Goal: Task Accomplishment & Management: Manage account settings

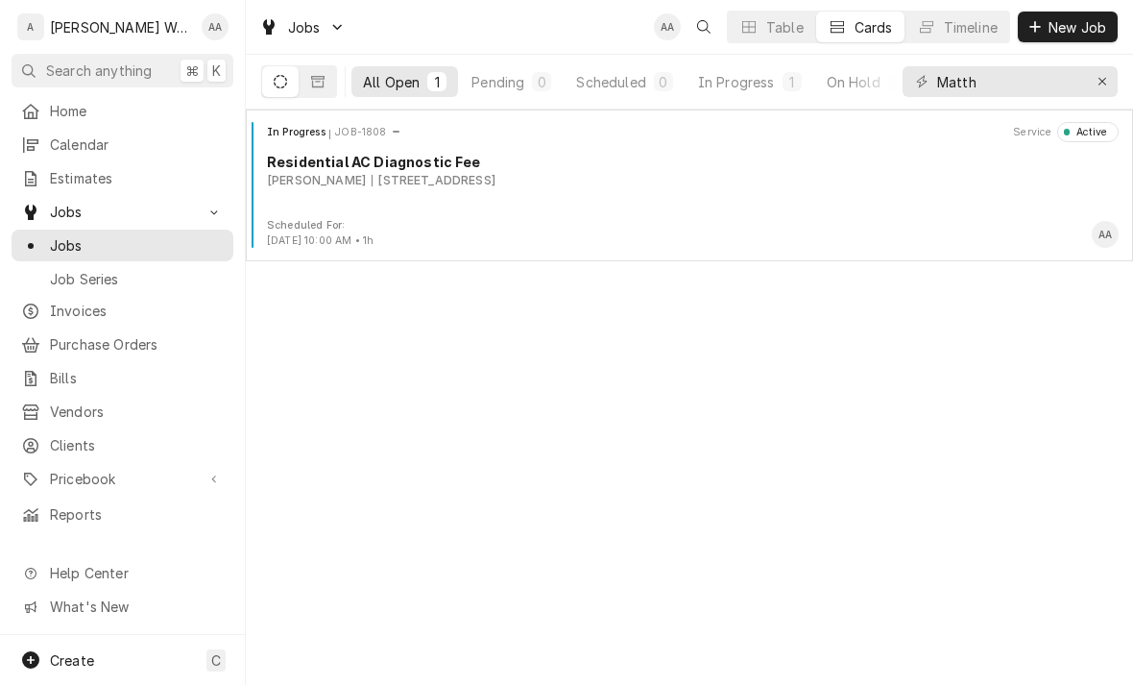
type input "Matth"
click at [363, 188] on div "[PERSON_NAME]" at bounding box center [316, 180] width 99 height 17
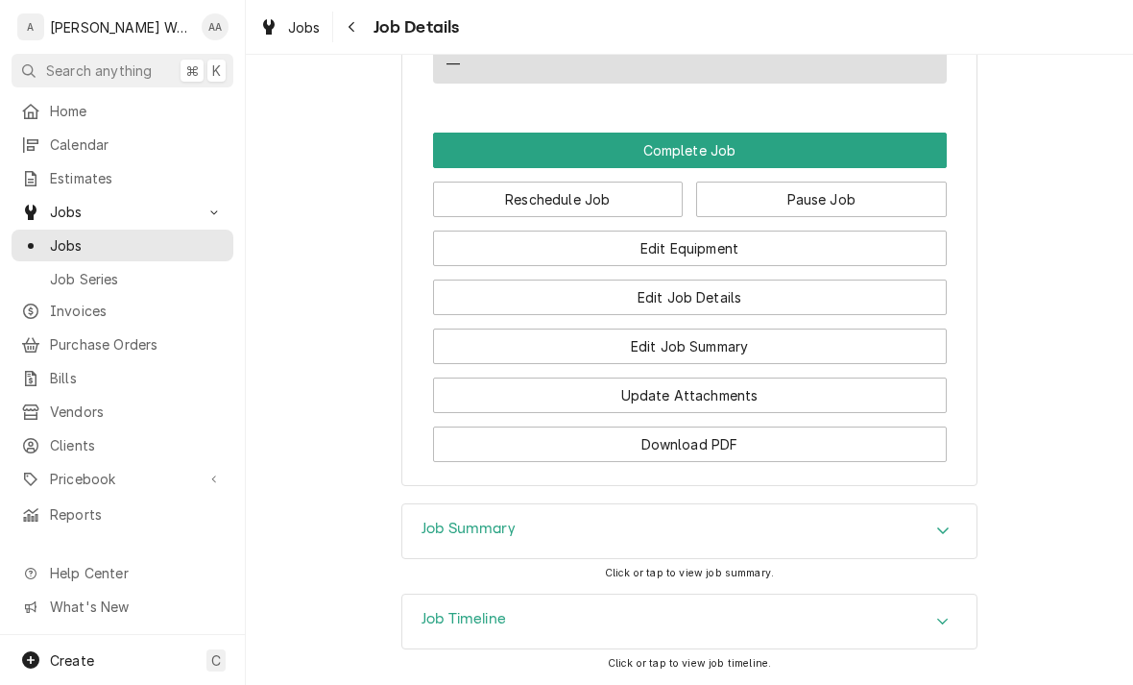
scroll to position [1413, 0]
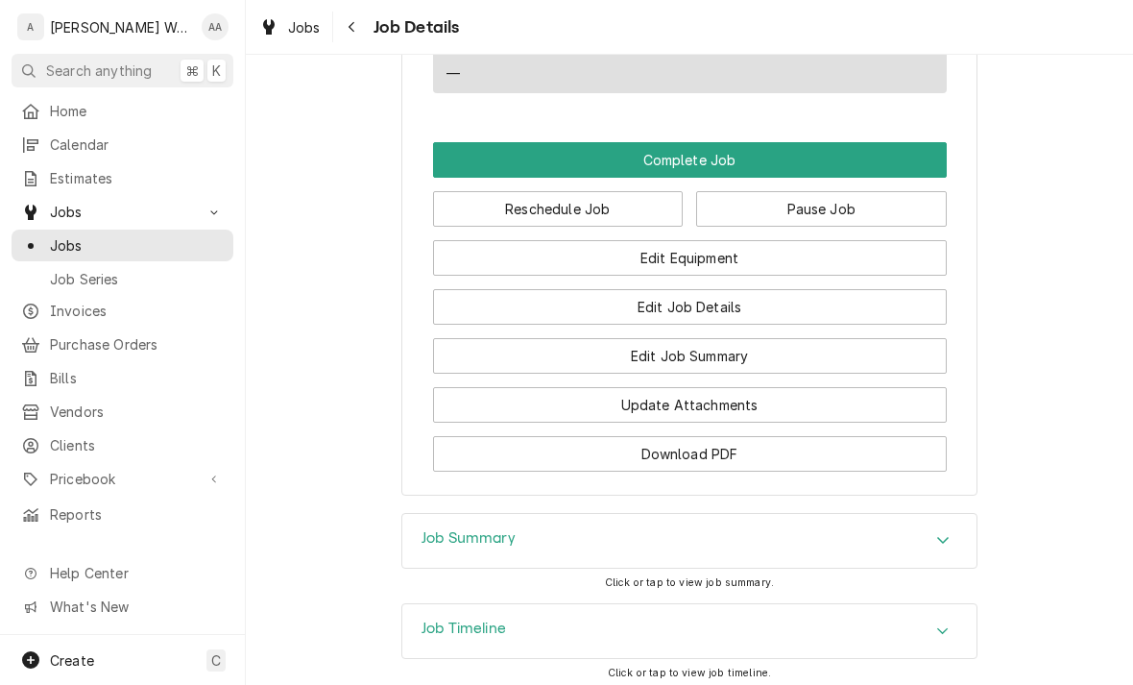
click at [545, 260] on button "Edit Equipment" at bounding box center [690, 258] width 514 height 36
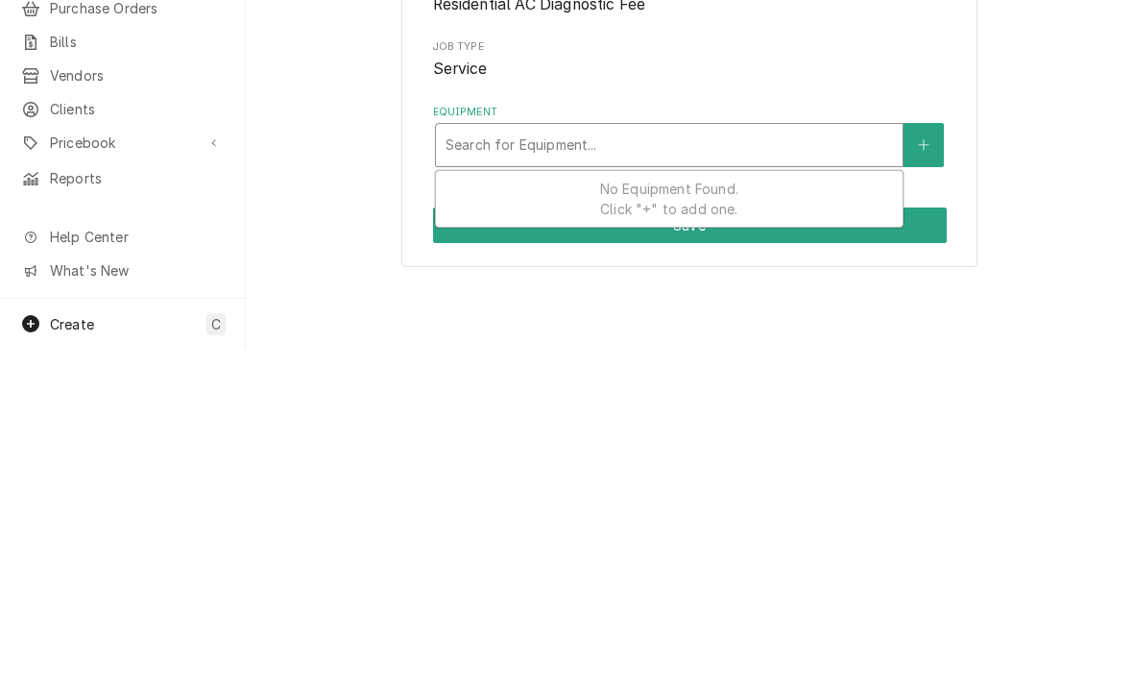
click at [913, 459] on button "Equipment" at bounding box center [923, 481] width 40 height 44
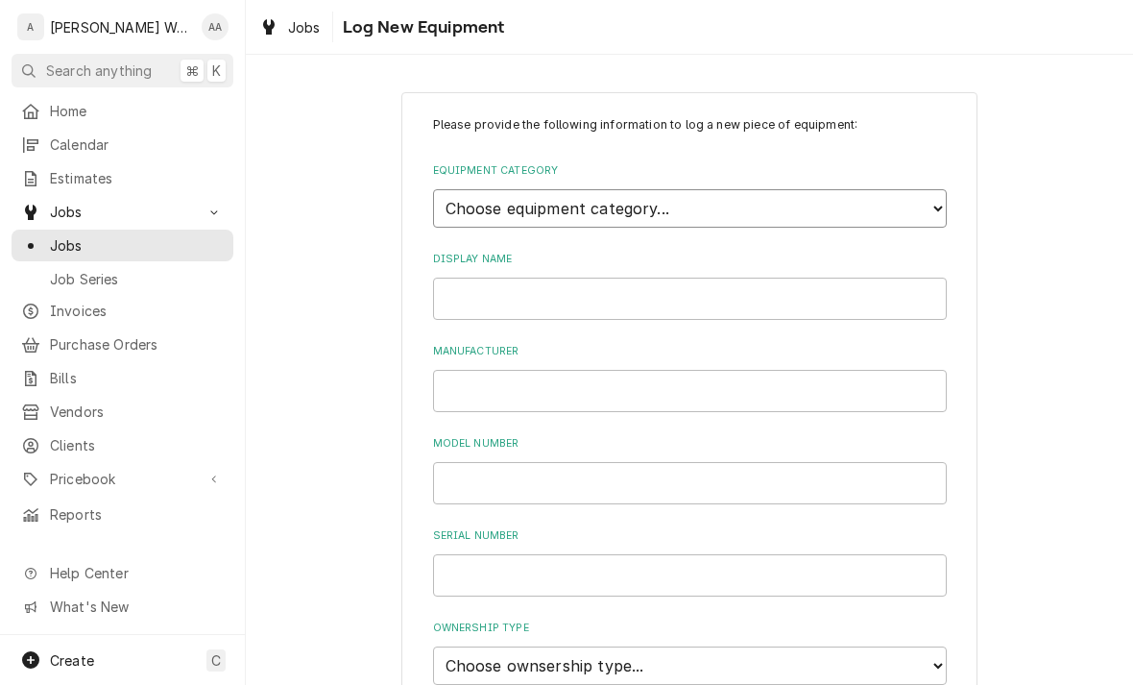
click at [459, 203] on select "Choose equipment category... Ice Machines Refrigeration Beverage Equipment Work…" at bounding box center [690, 208] width 514 height 38
select select "15"
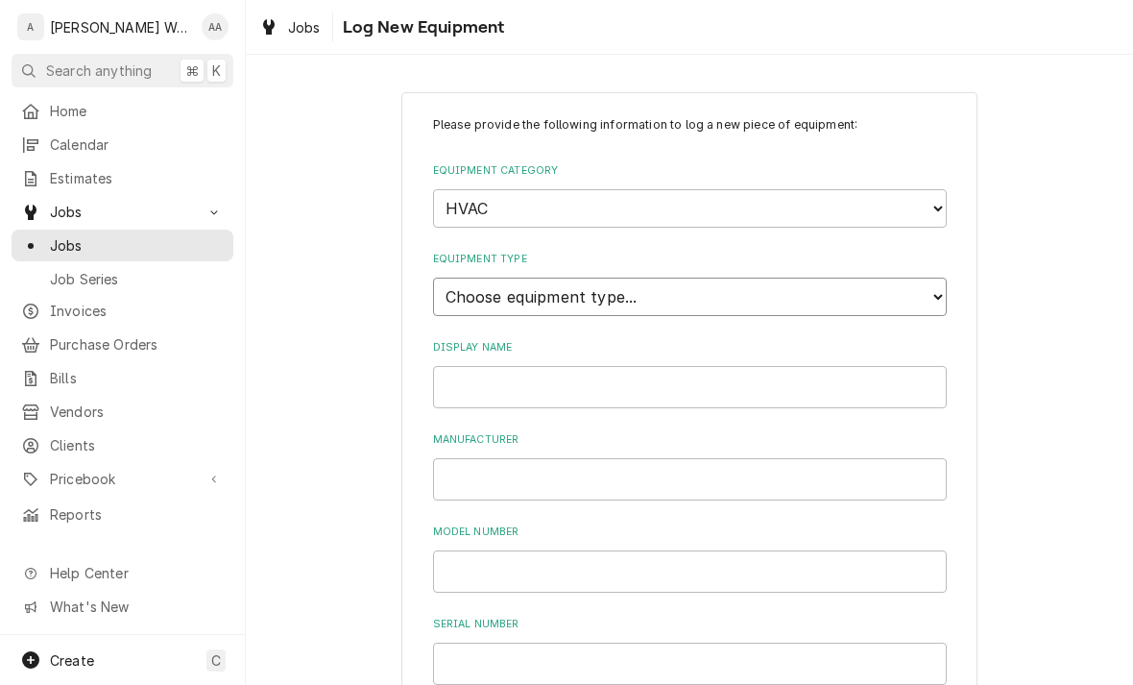
click at [446, 280] on select "Choose equipment type... Condenser Furnace Chiller Air Handler VRF Mini Split M…" at bounding box center [690, 296] width 514 height 38
click at [450, 289] on select "Choose equipment type... Condenser Furnace Chiller Air Handler VRF Mini Split M…" at bounding box center [690, 296] width 514 height 38
select select "118"
click at [443, 366] on input "Display Name" at bounding box center [690, 387] width 514 height 42
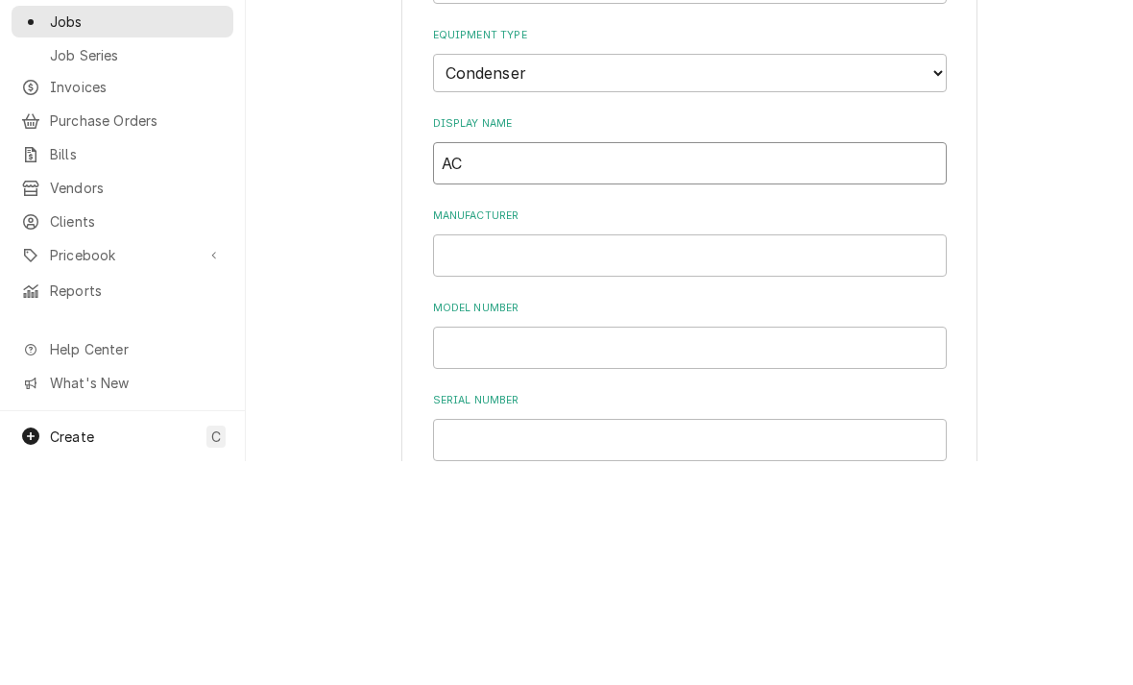
type input "AC"
click at [437, 458] on input "Manufacturer" at bounding box center [690, 479] width 514 height 42
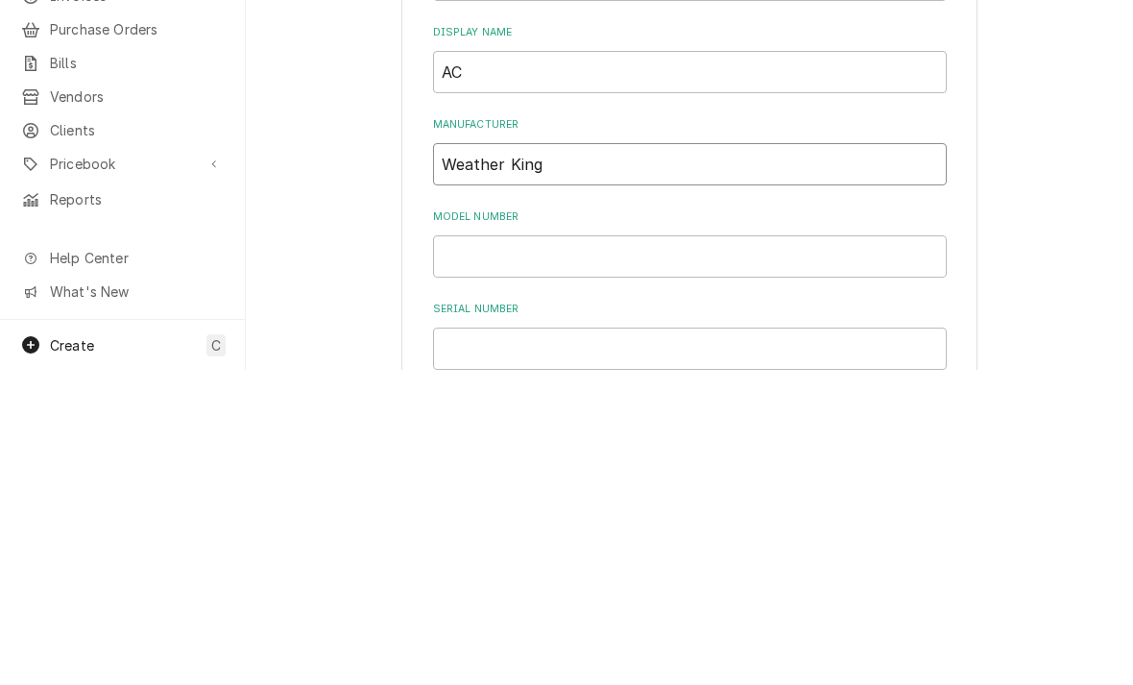
type input "Weather King"
click at [452, 550] on input "Model Number" at bounding box center [690, 571] width 514 height 42
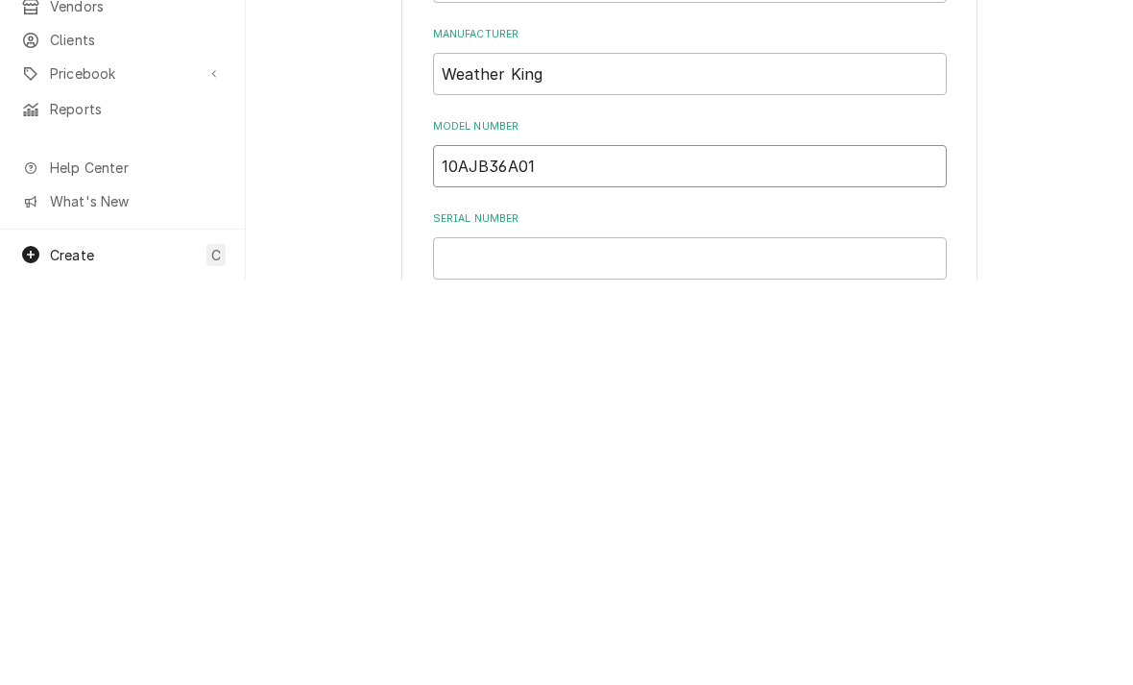
type input "10AJB36A01"
click at [889, 642] on input "Serial Number" at bounding box center [690, 663] width 514 height 42
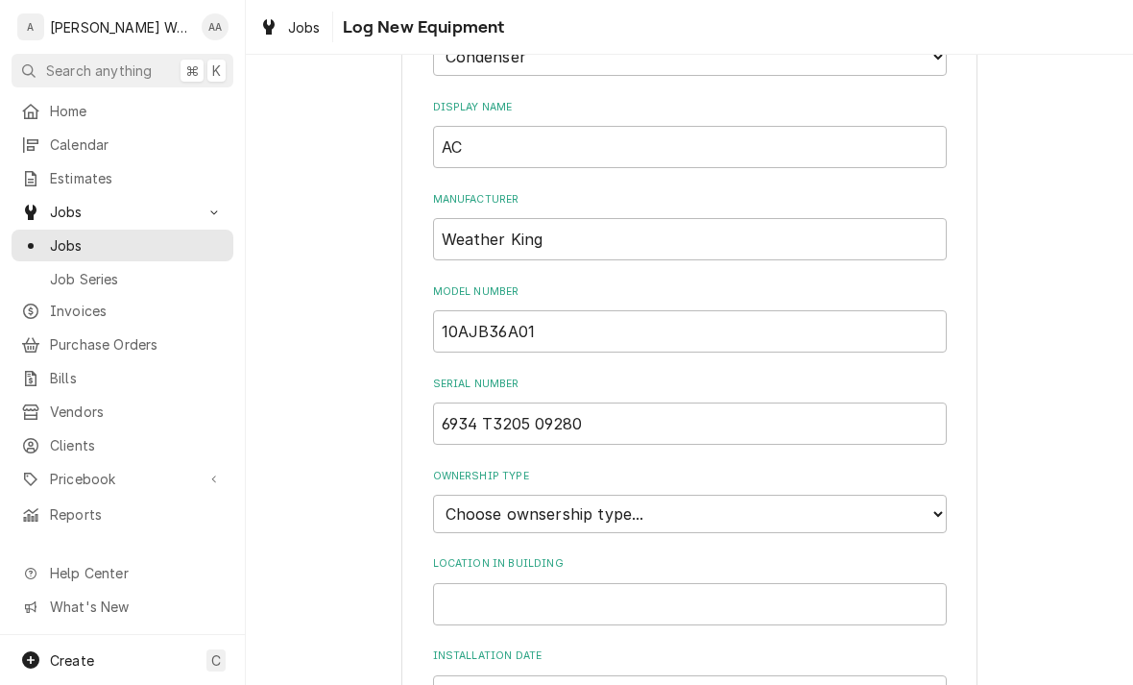
scroll to position [261, 0]
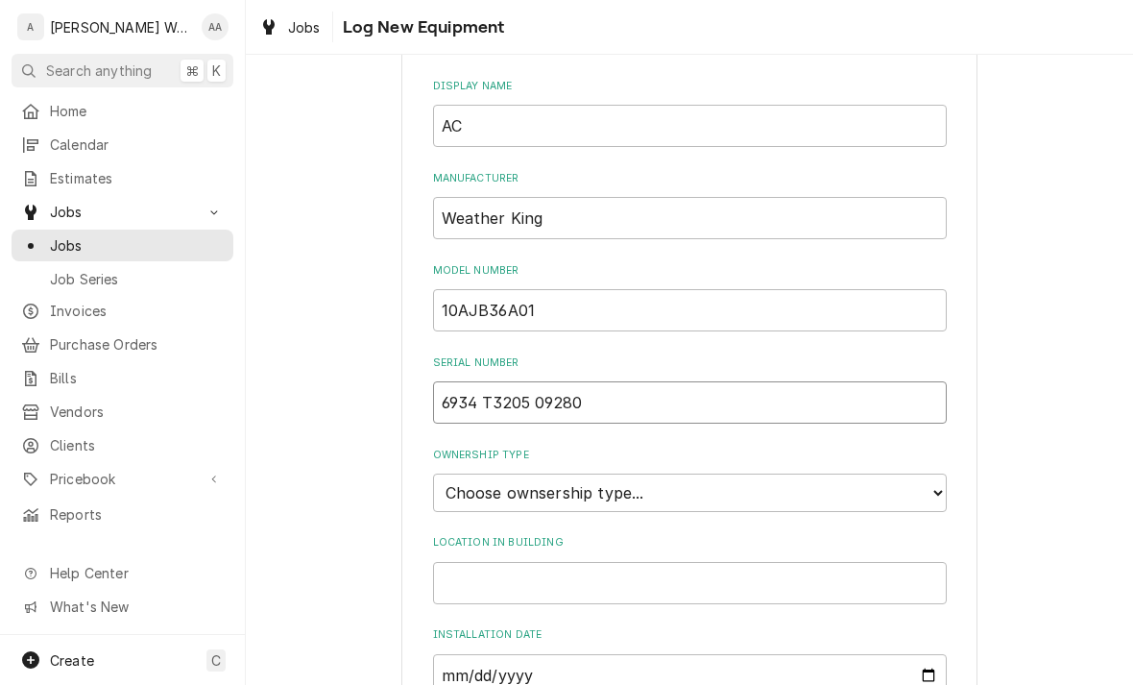
type input "6934 T3205 09280"
click at [876, 473] on select "Choose ownsership type... Unknown Owned Leased Rented" at bounding box center [690, 492] width 514 height 38
select select "1"
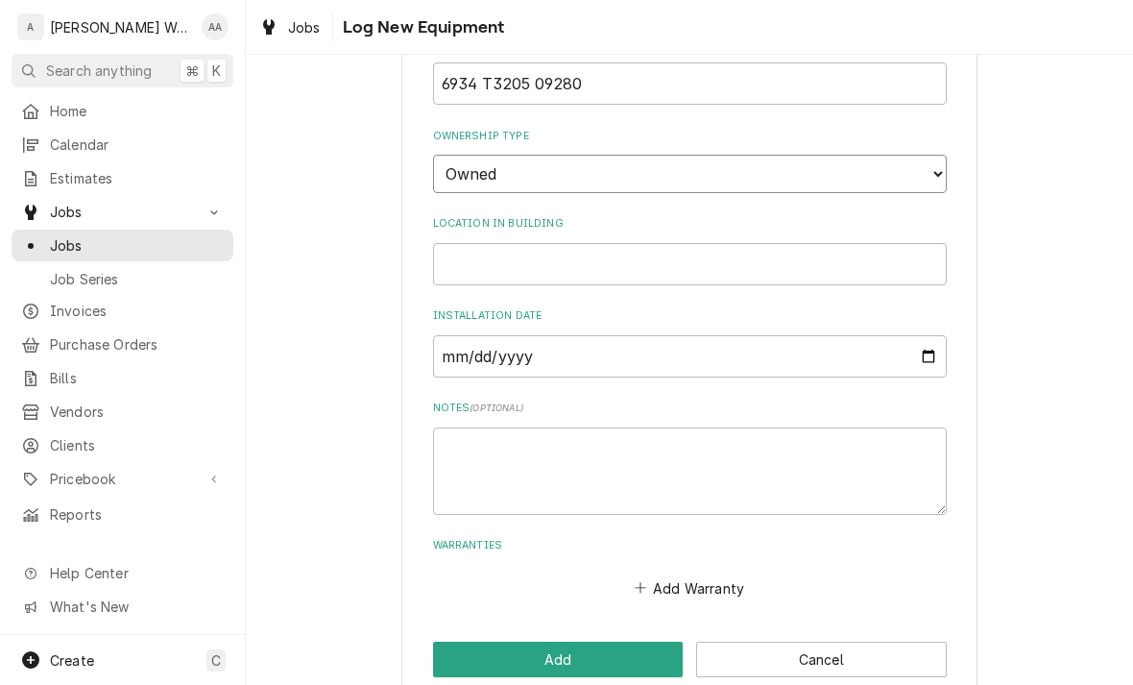
scroll to position [578, 0]
click at [620, 643] on button "Add" at bounding box center [558, 661] width 251 height 36
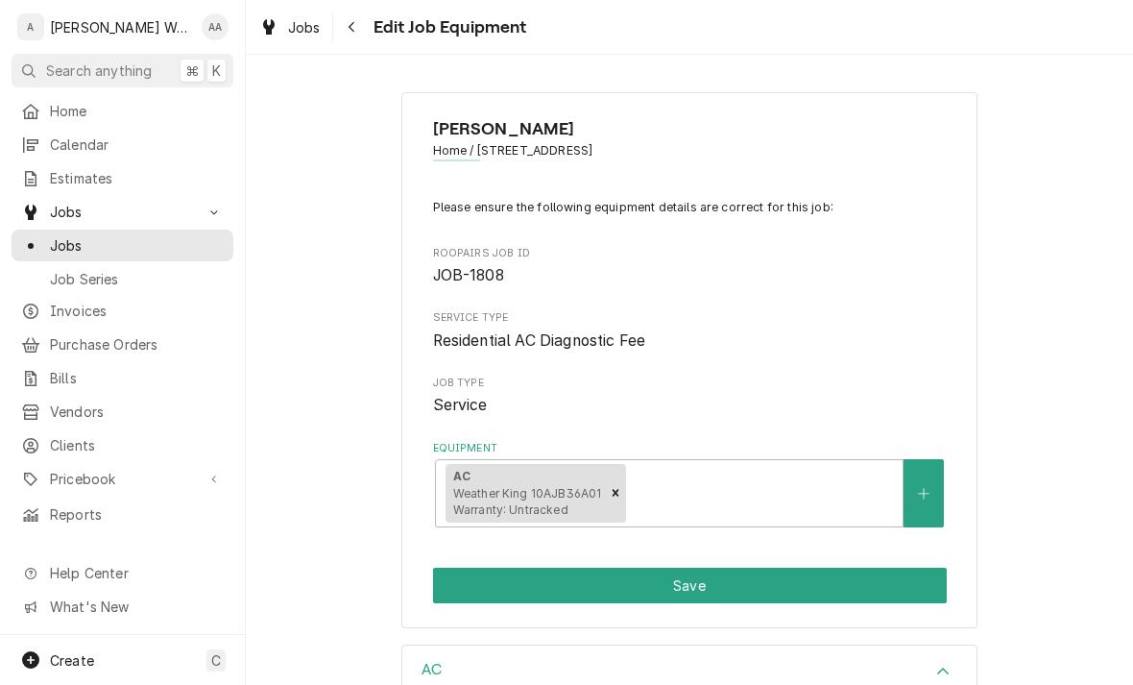
click at [483, 575] on button "Save" at bounding box center [690, 585] width 514 height 36
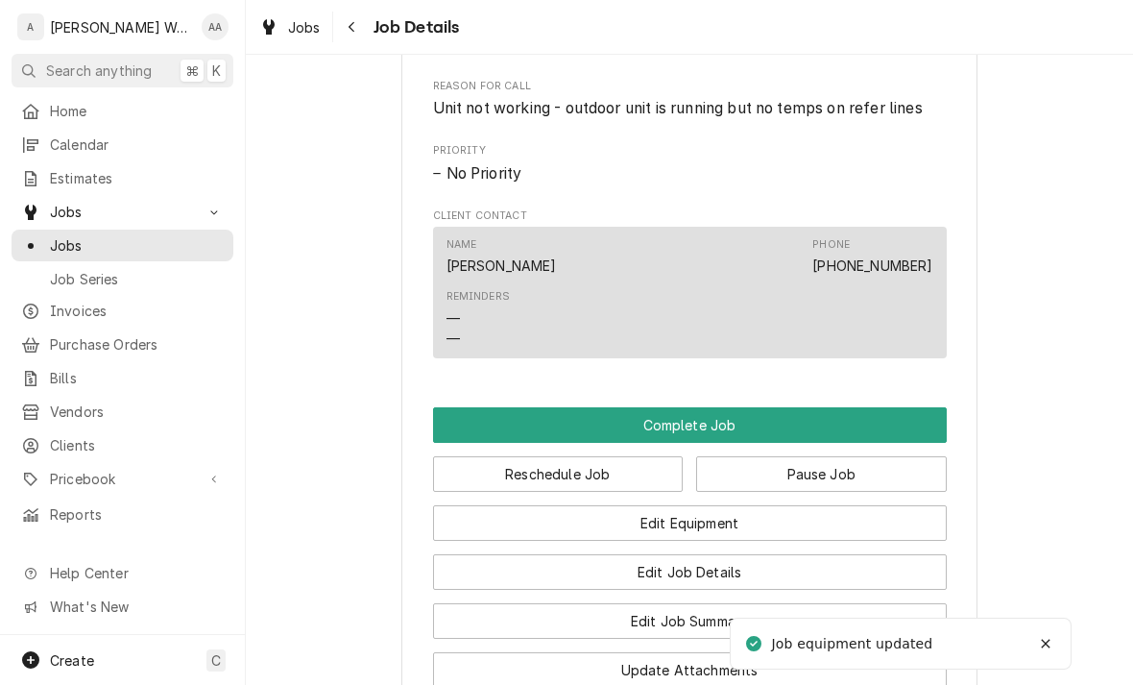
scroll to position [1172, 0]
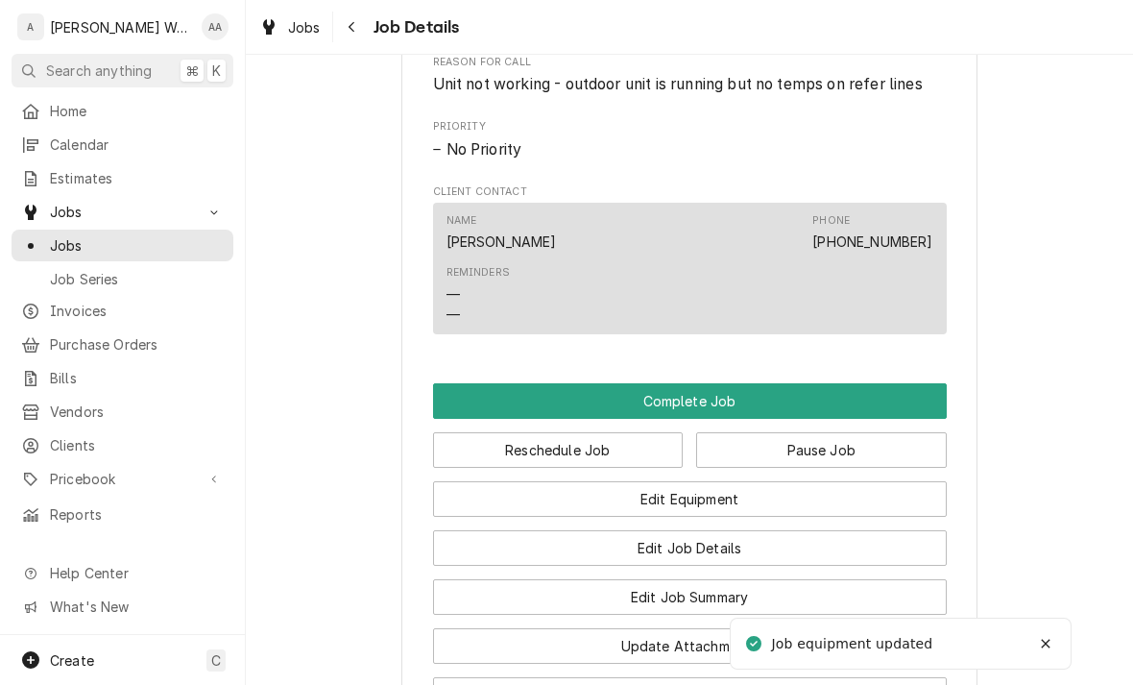
click at [469, 410] on button "Complete Job" at bounding box center [690, 401] width 514 height 36
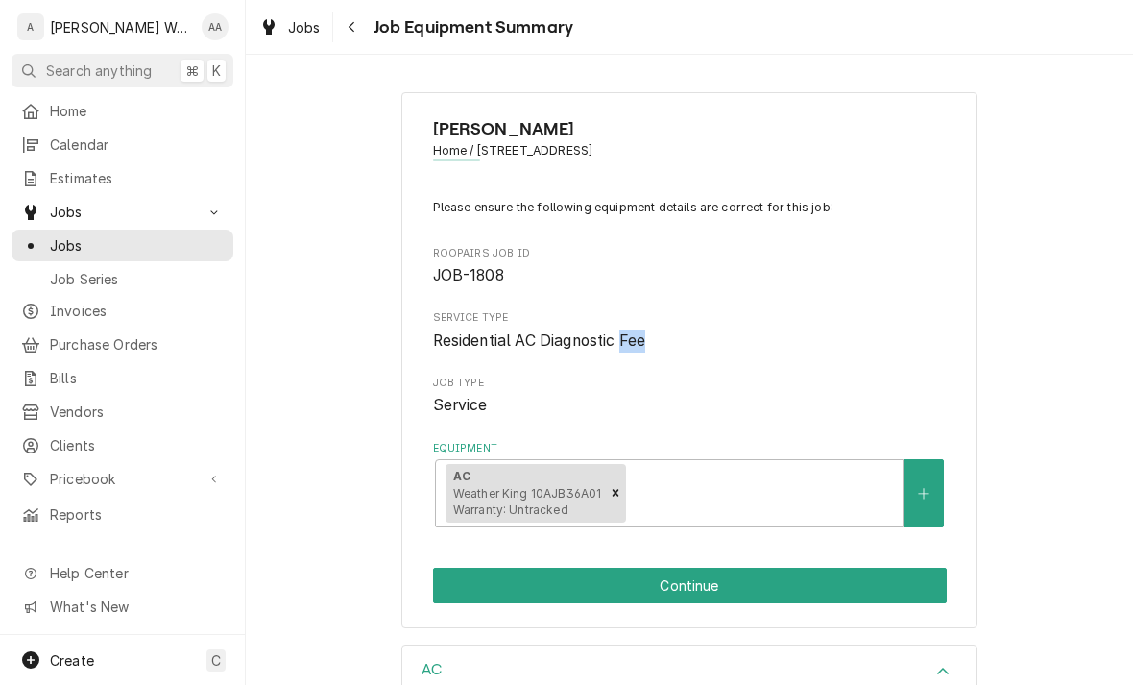
click at [1069, 432] on div "Matthew Wasson Home / 1011 S 159th Ave, Omaha, NE 68118 Please ensure the follo…" at bounding box center [689, 359] width 887 height 569
click at [895, 580] on button "Continue" at bounding box center [690, 585] width 514 height 36
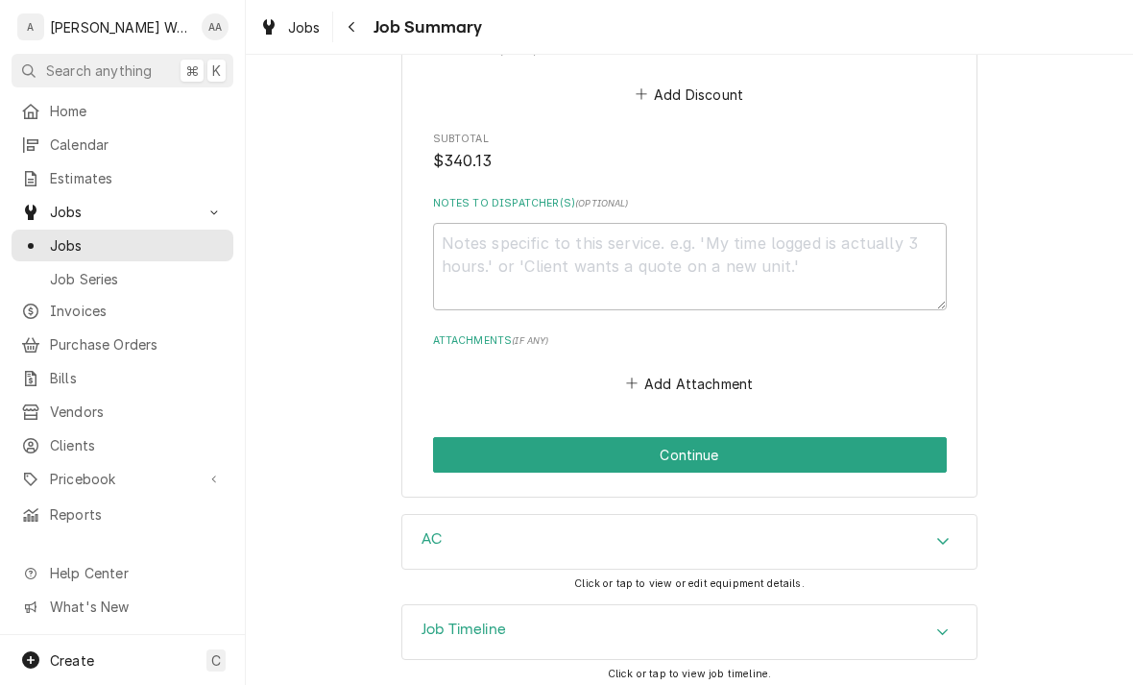
scroll to position [1415, 0]
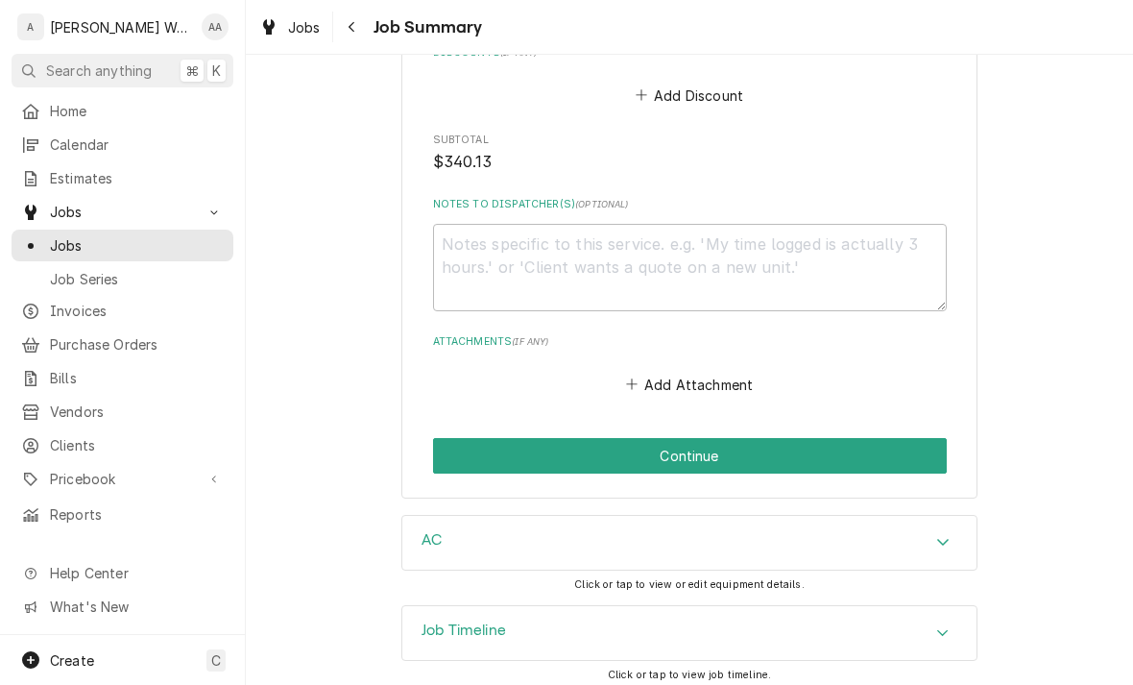
click at [910, 447] on button "Continue" at bounding box center [690, 456] width 514 height 36
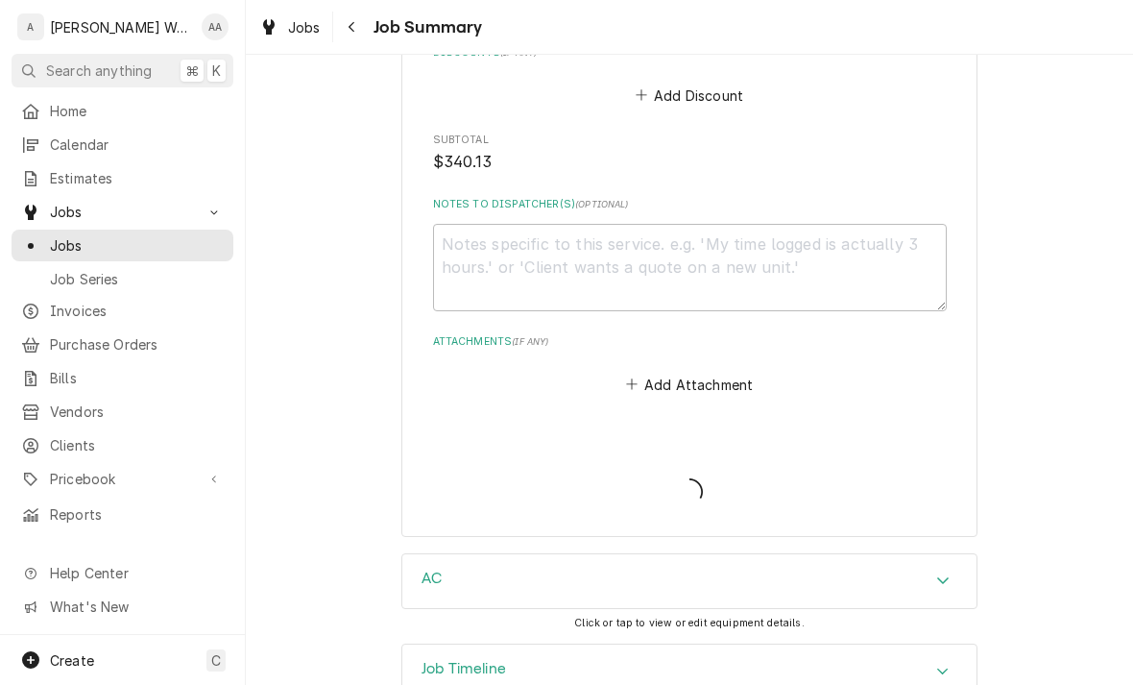
type textarea "x"
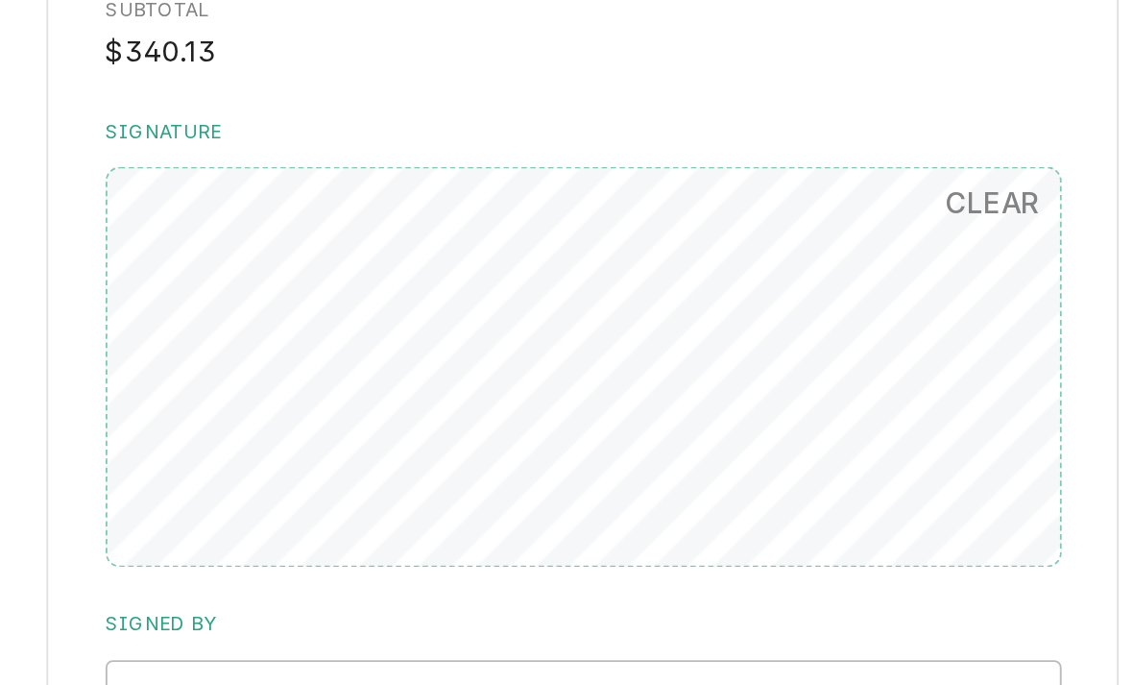
scroll to position [1163, 0]
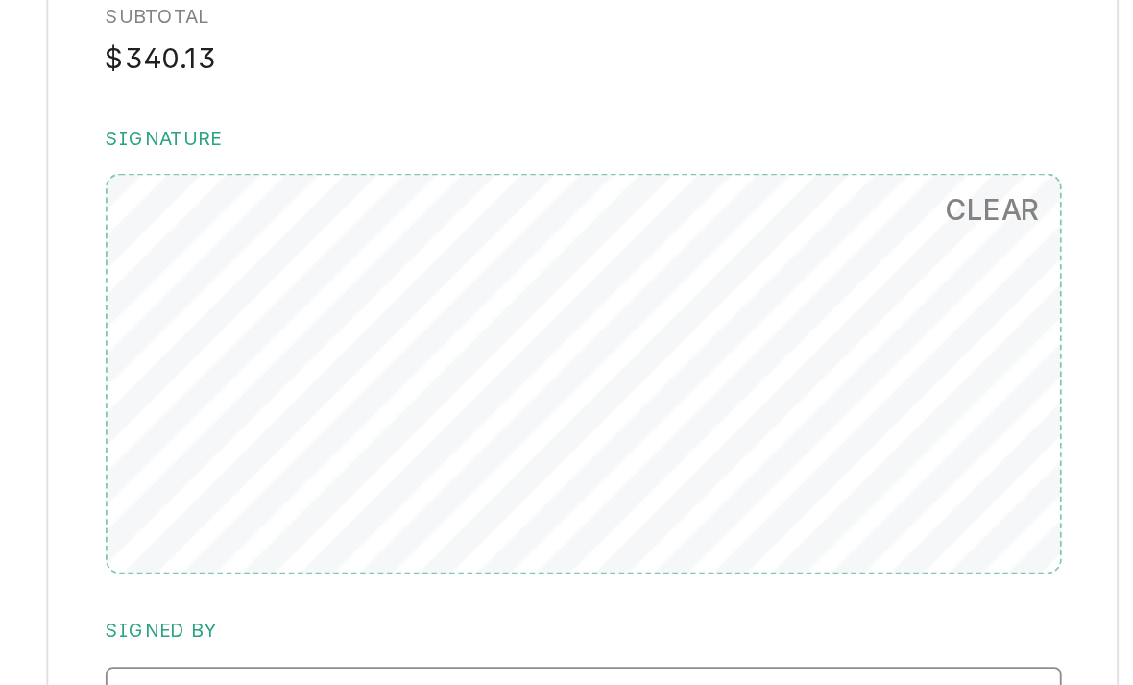
click at [518, 474] on input "Signed By" at bounding box center [690, 495] width 514 height 42
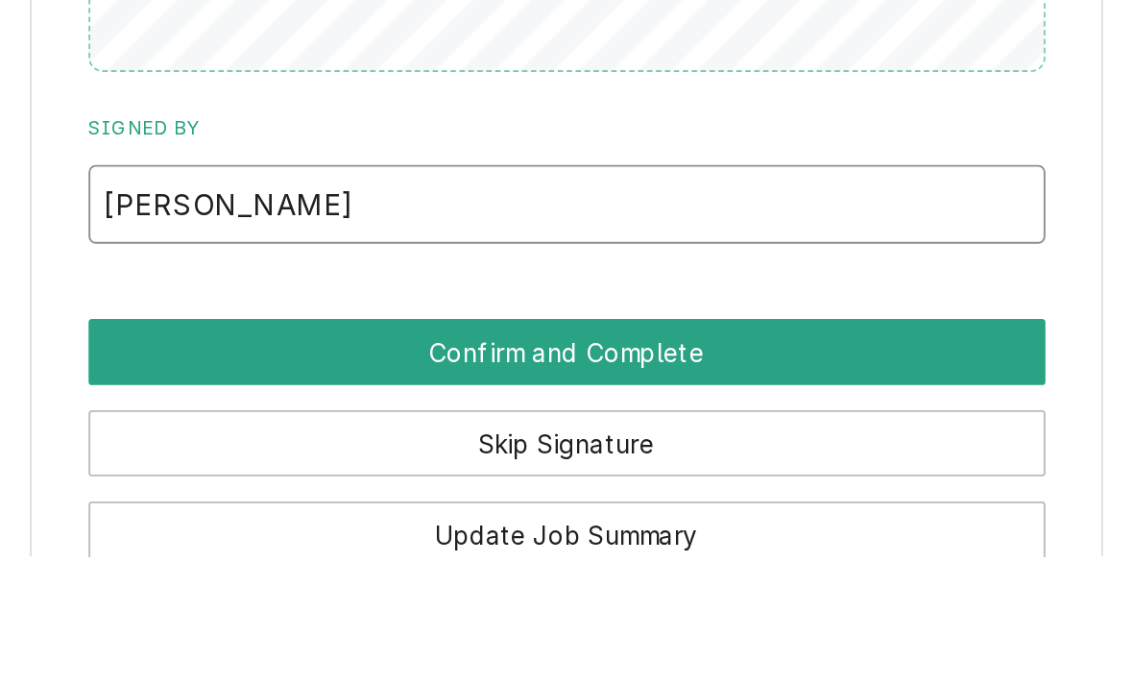
type input "[PERSON_NAME]"
click at [433, 557] on button "Confirm and Complete" at bounding box center [690, 575] width 514 height 36
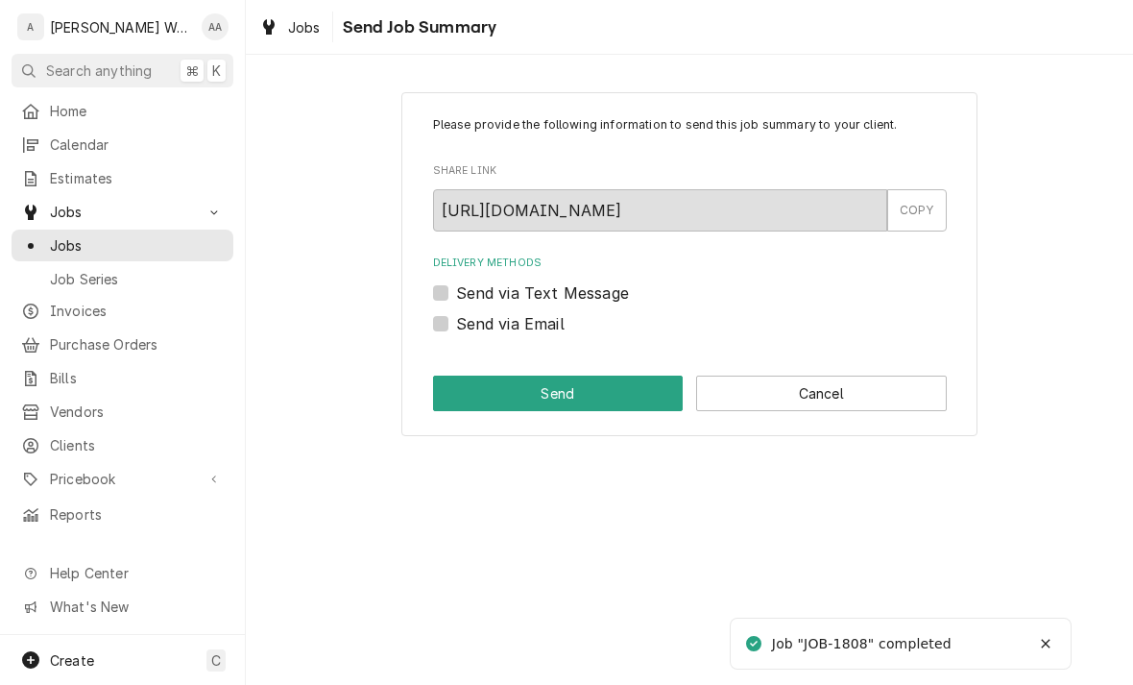
click at [927, 408] on button "Cancel" at bounding box center [821, 393] width 251 height 36
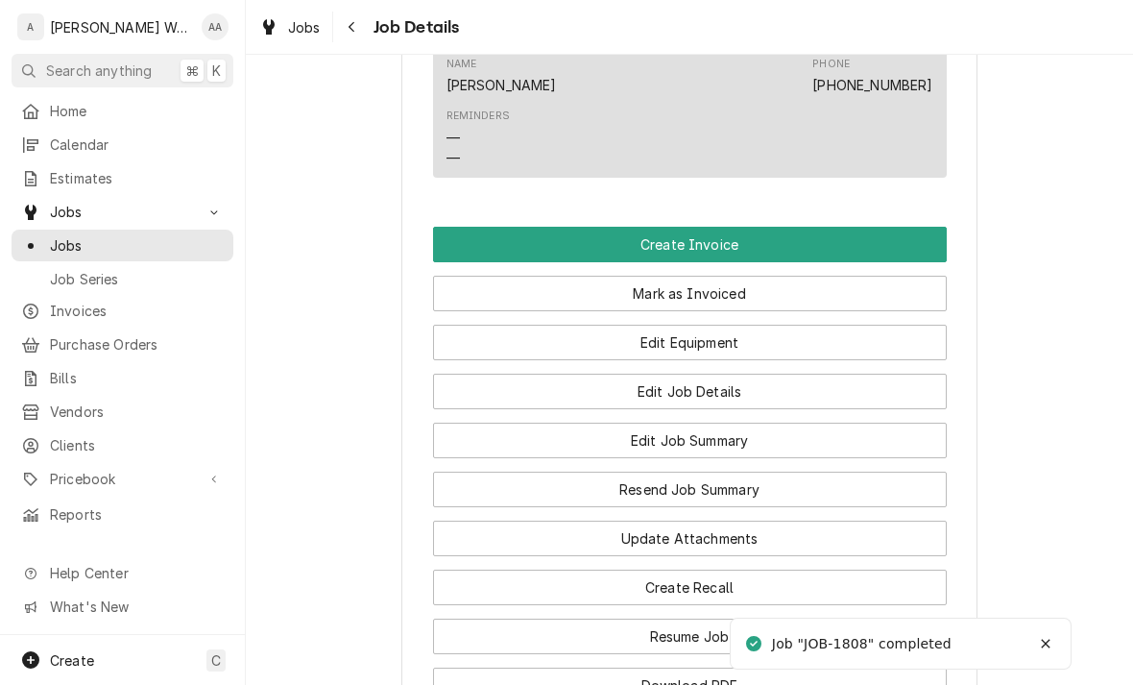
scroll to position [1192, 0]
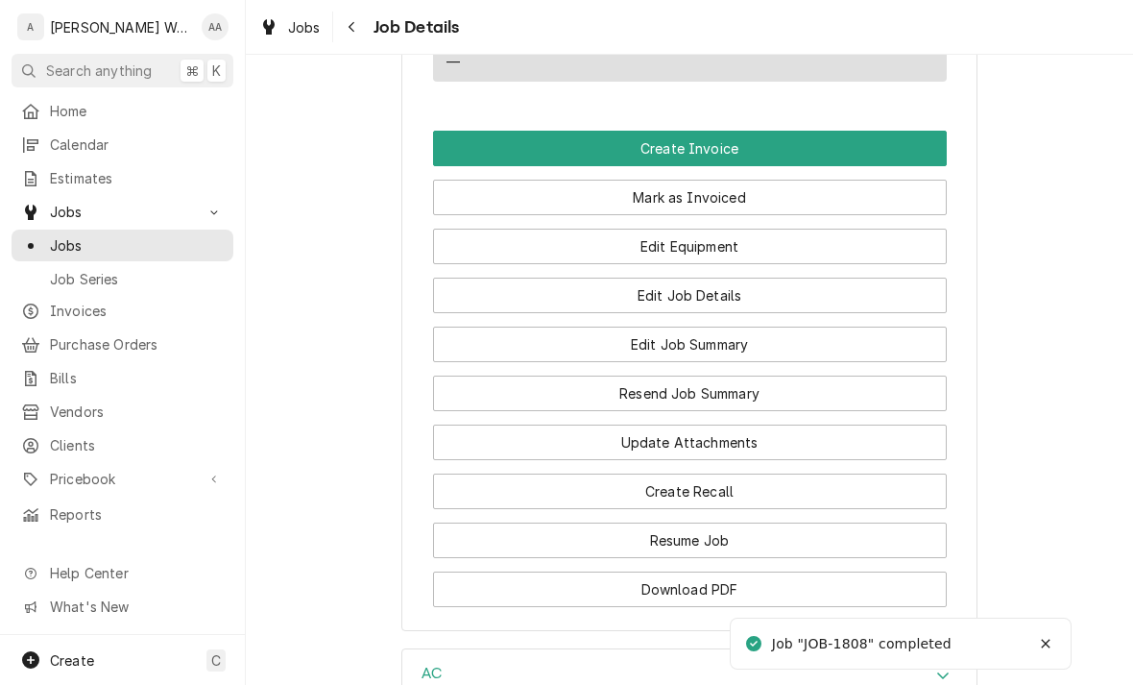
click at [505, 154] on button "Create Invoice" at bounding box center [690, 149] width 514 height 36
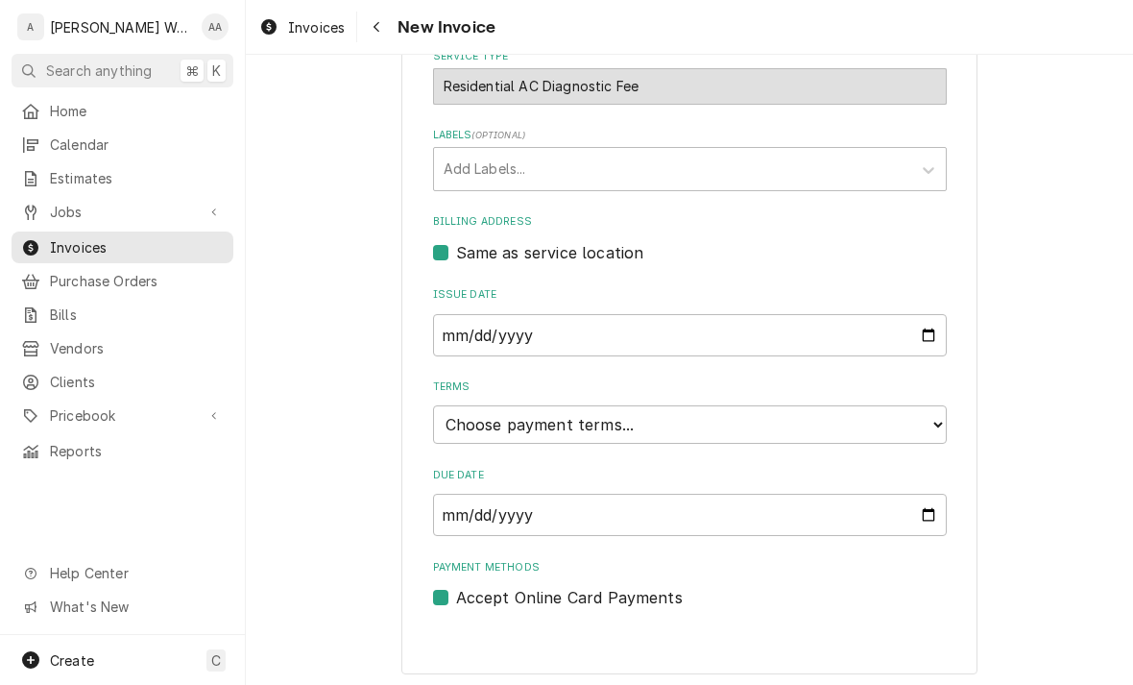
scroll to position [478, 0]
click at [462, 423] on select "Choose payment terms... Same Day Net 7 Net 14 Net 21 Net 30 Net 45 Net 60 Net 90" at bounding box center [690, 424] width 514 height 38
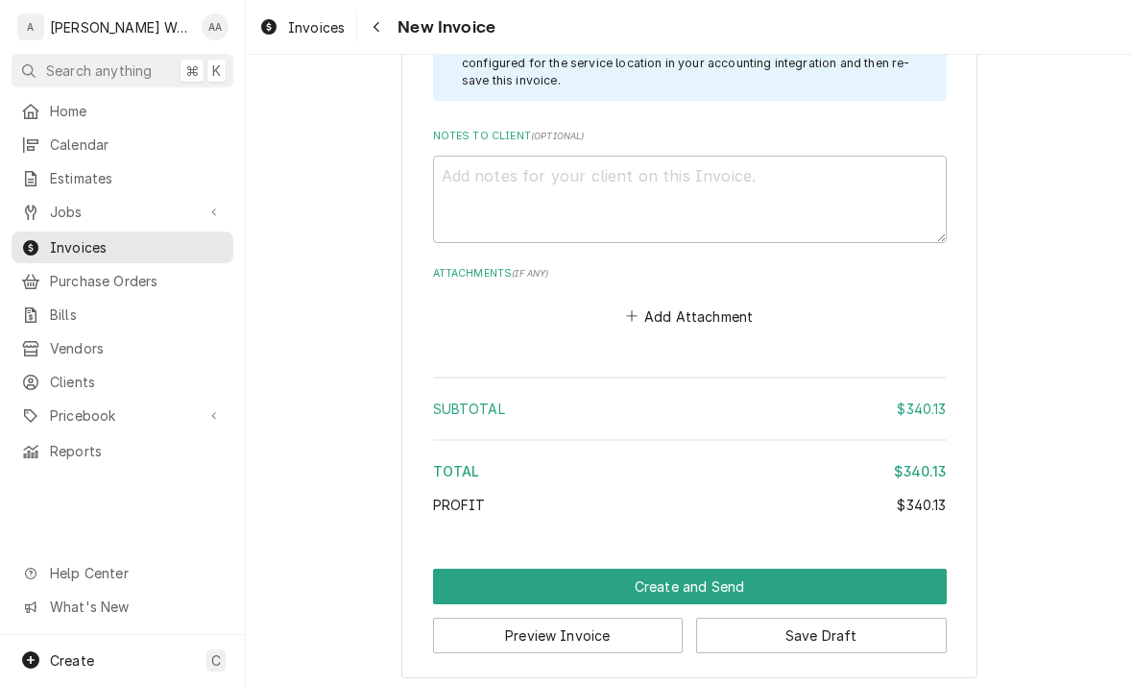
click at [458, 582] on button "Create and Send" at bounding box center [690, 586] width 514 height 36
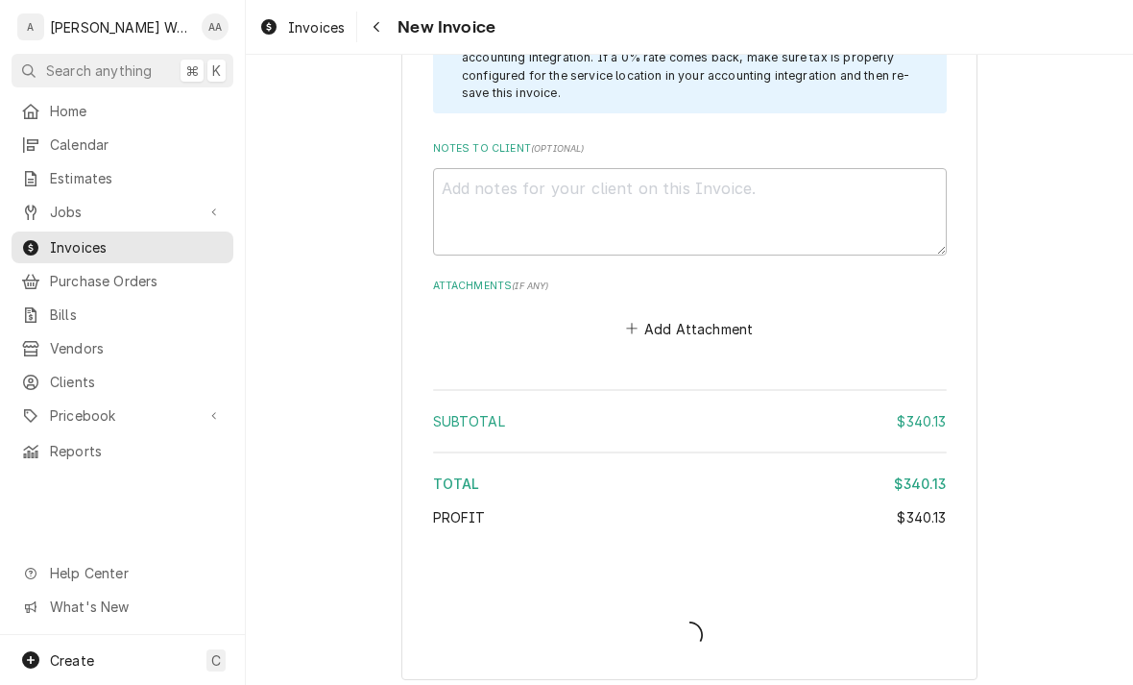
type textarea "x"
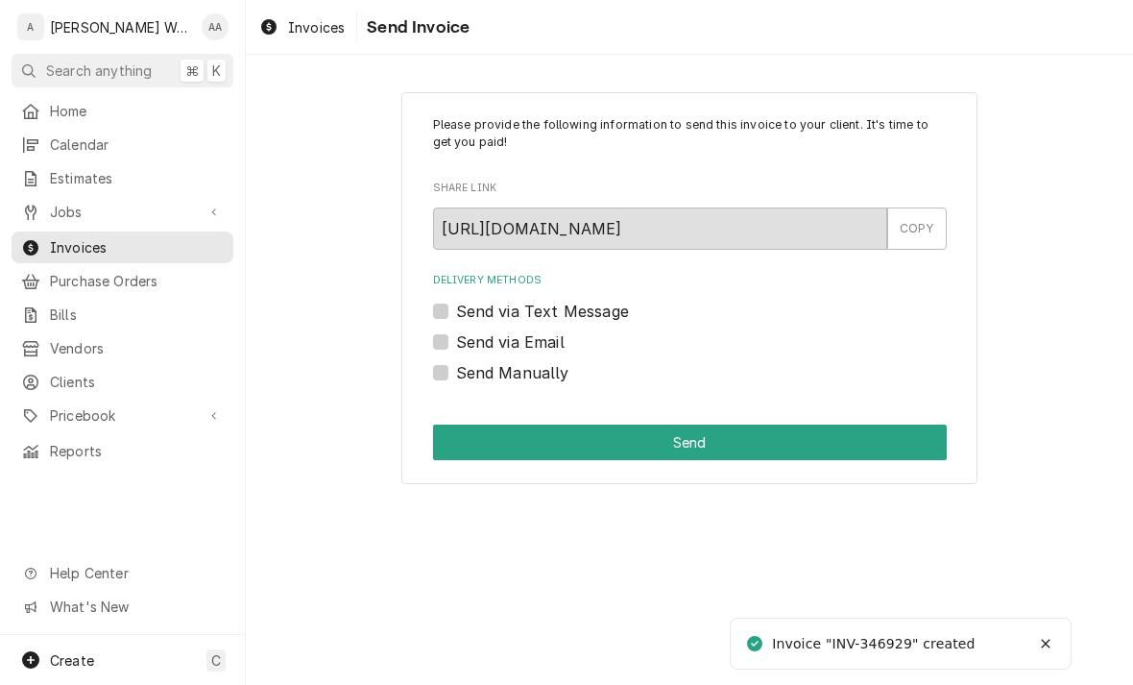
click at [456, 372] on label "Send Manually" at bounding box center [512, 372] width 113 height 23
click at [456, 372] on input "Send Manually" at bounding box center [713, 382] width 514 height 42
checkbox input "true"
click at [473, 448] on button "Send" at bounding box center [690, 442] width 514 height 36
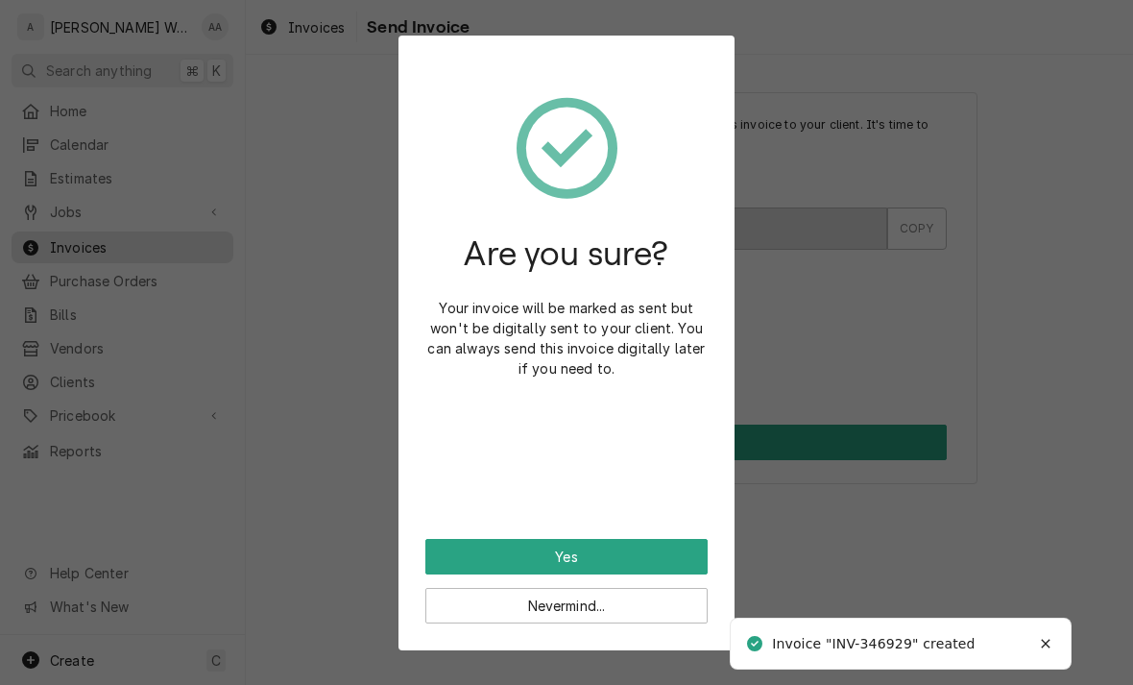
click at [425, 574] on div "Nevermind..." at bounding box center [566, 598] width 282 height 49
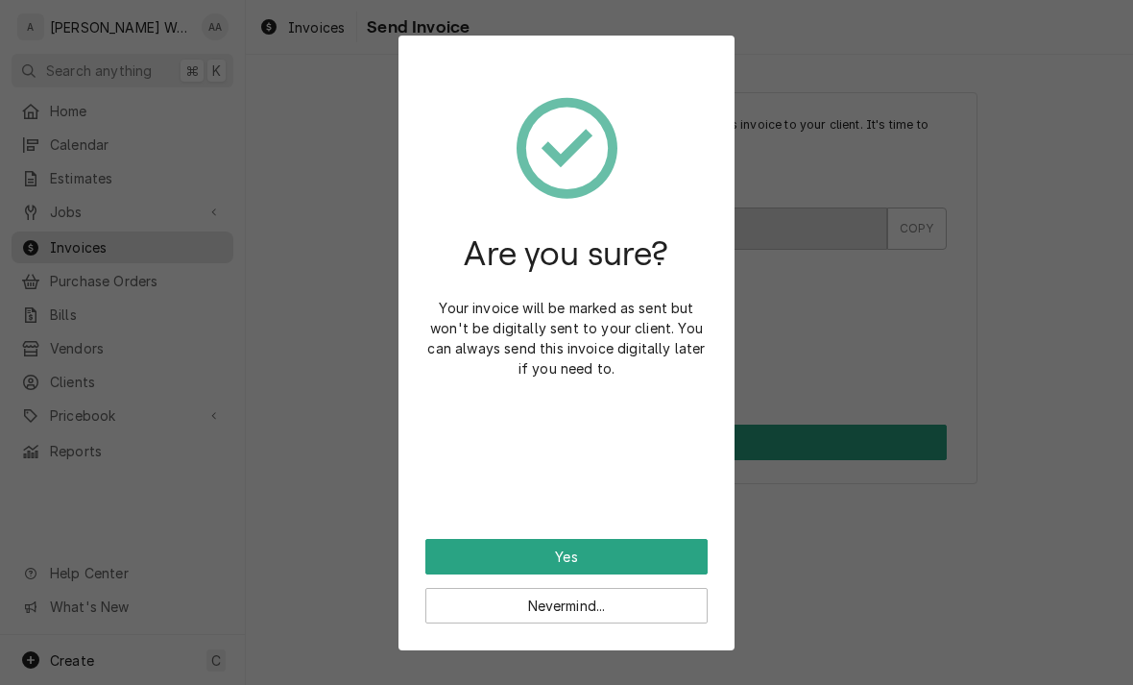
click at [445, 557] on button "Yes" at bounding box center [566, 557] width 282 height 36
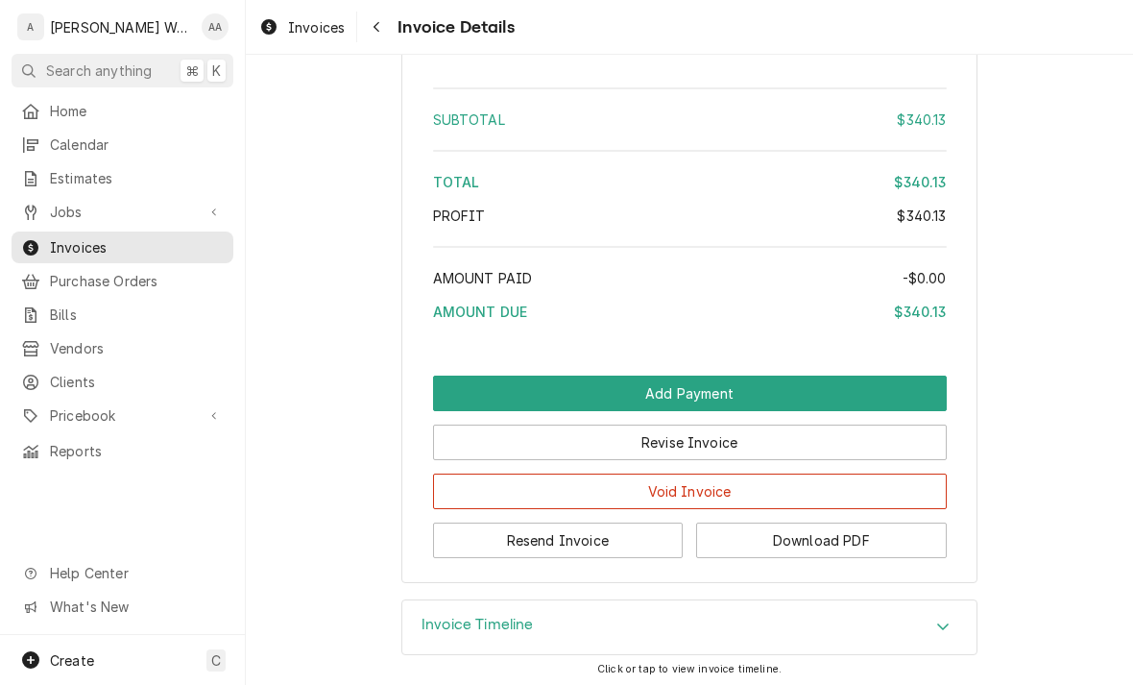
scroll to position [1873, 0]
click at [478, 410] on button "Add Payment" at bounding box center [690, 392] width 514 height 36
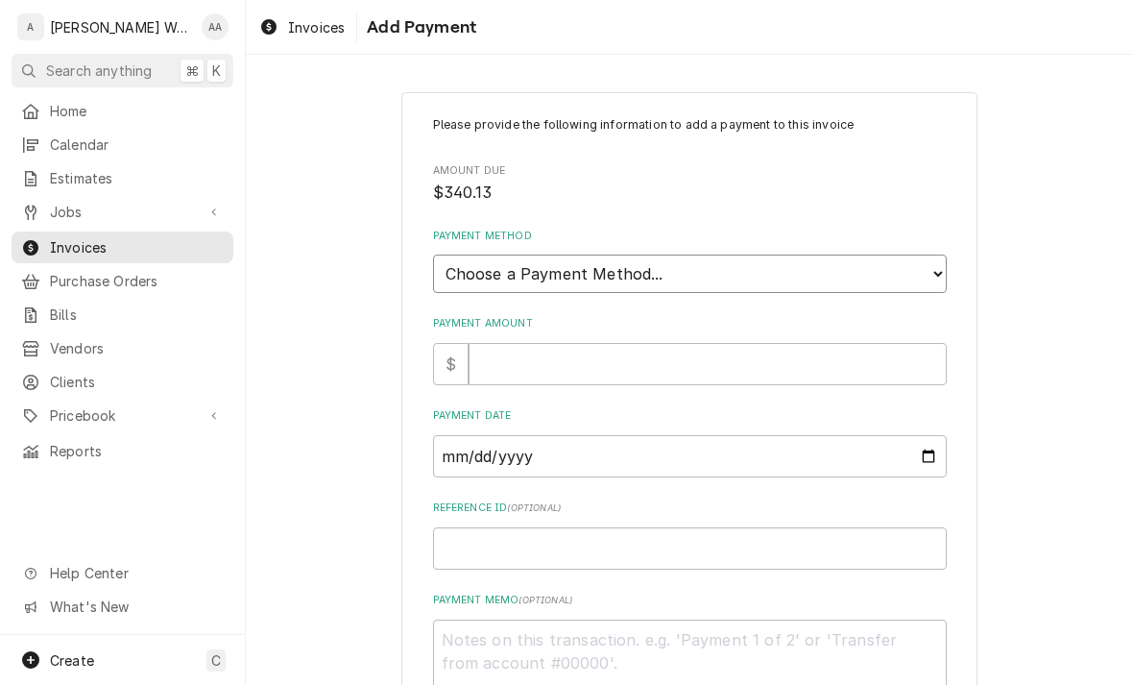
click at [464, 270] on select "Choose a Payment Method... Cash Check Credit/Debit Card ACH/eCheck Other" at bounding box center [690, 273] width 514 height 38
select select "2"
type textarea "x"
click at [495, 343] on input "Payment Amount" at bounding box center [708, 364] width 478 height 42
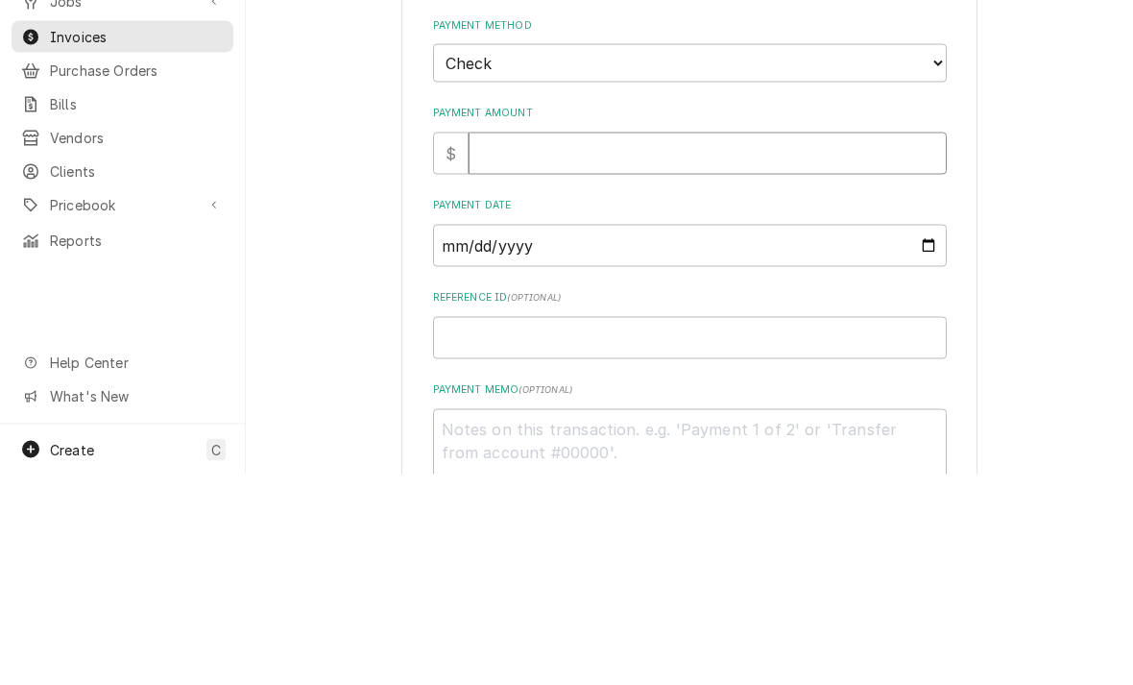
type input "3"
type textarea "x"
type input "34"
type textarea "x"
type input "340"
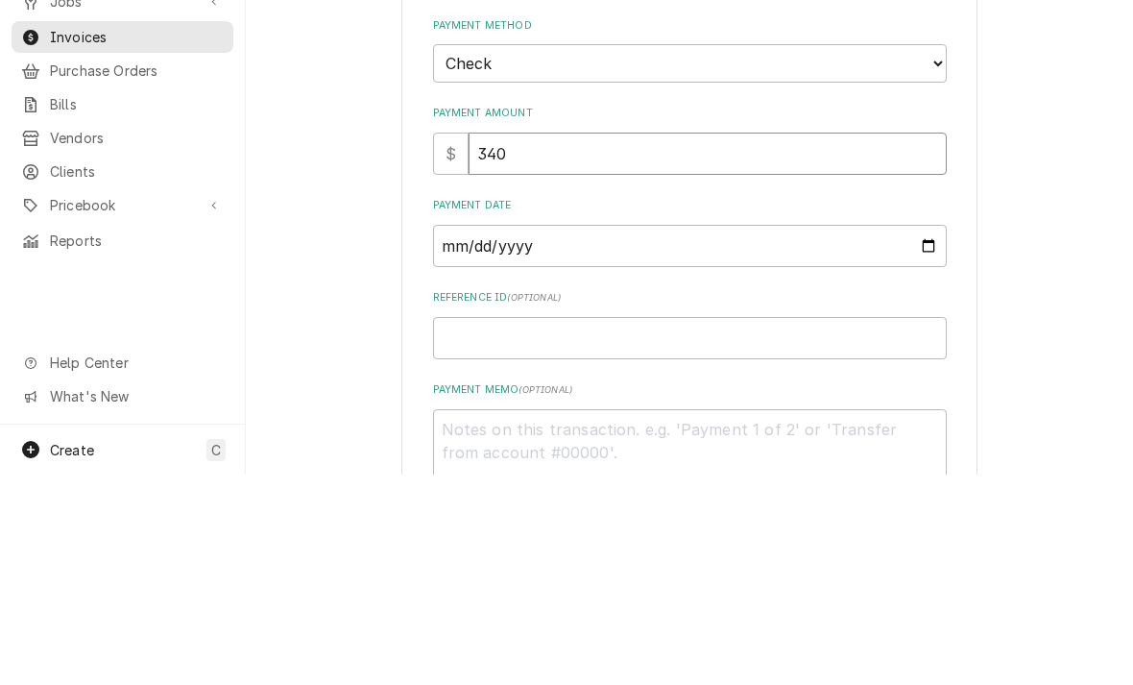
type textarea "x"
type input "340.1"
type textarea "x"
type input "340.13"
type textarea "x"
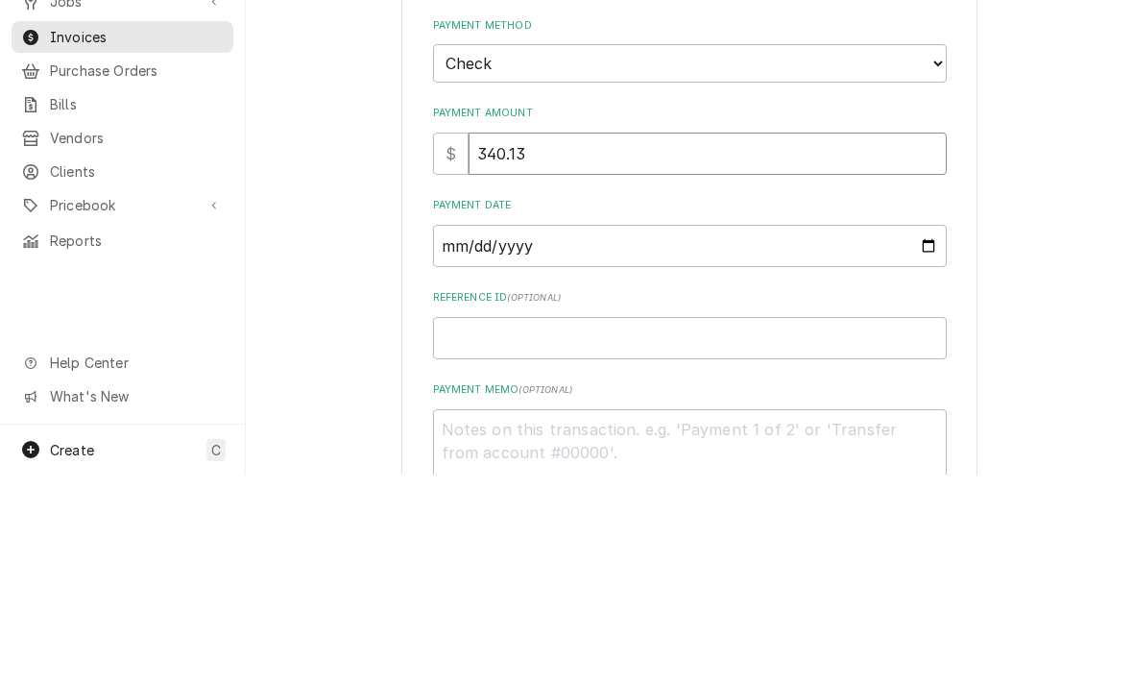
type input "340.13"
click at [460, 435] on input "Payment Date" at bounding box center [690, 456] width 514 height 42
type input "2025-09-11"
type textarea "x"
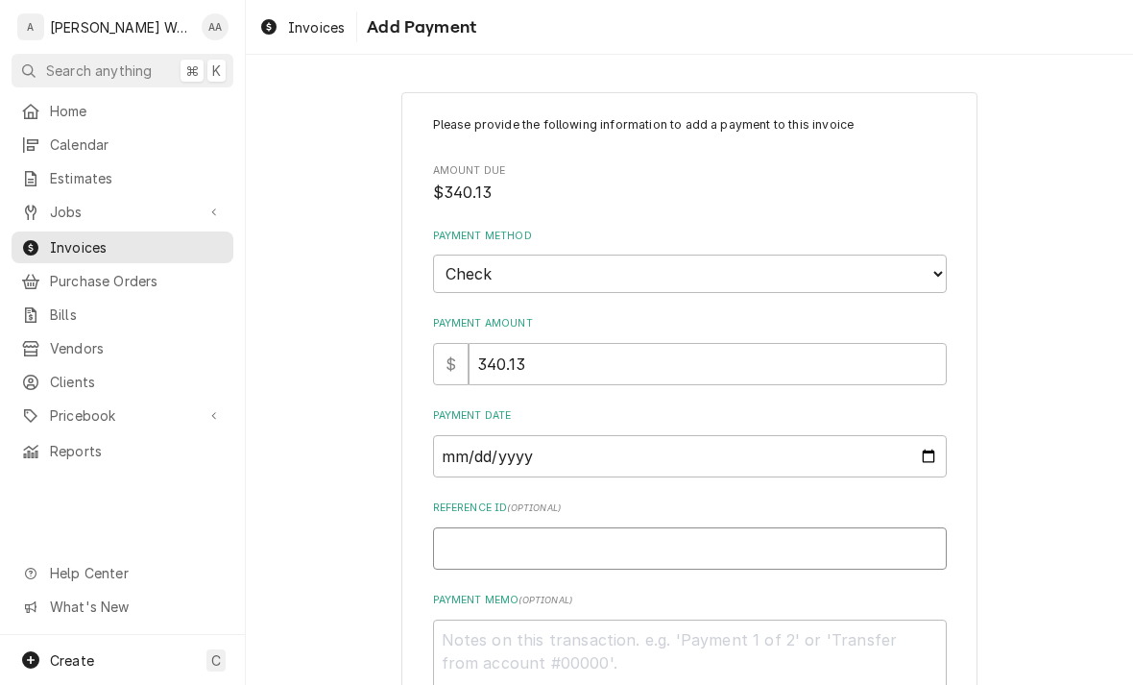
click at [471, 535] on input "Reference ID ( optional )" at bounding box center [690, 548] width 514 height 42
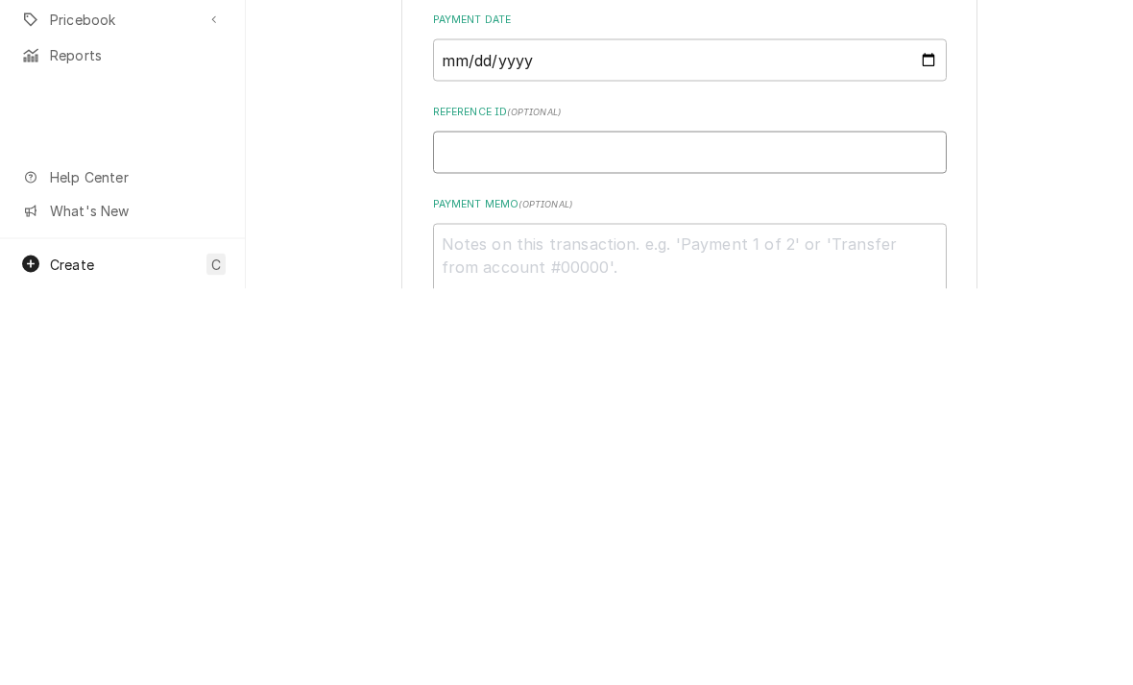
type input "1"
type textarea "x"
type input "15"
type textarea "x"
type input "154"
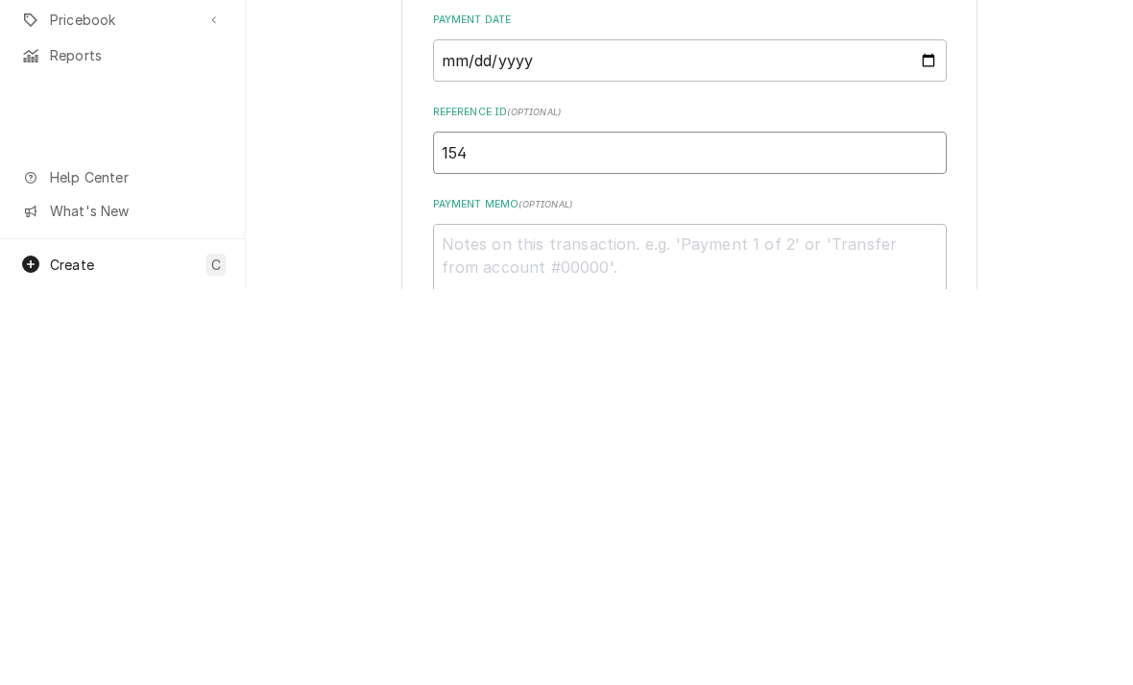
type textarea "x"
type input "1548"
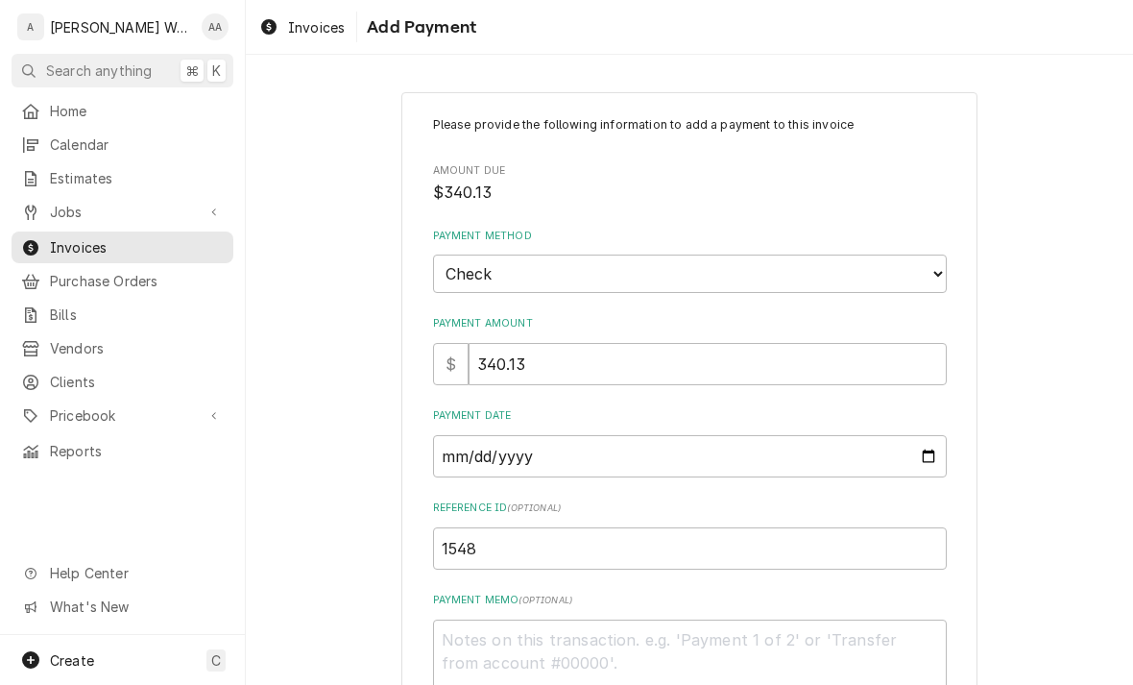
type textarea "x"
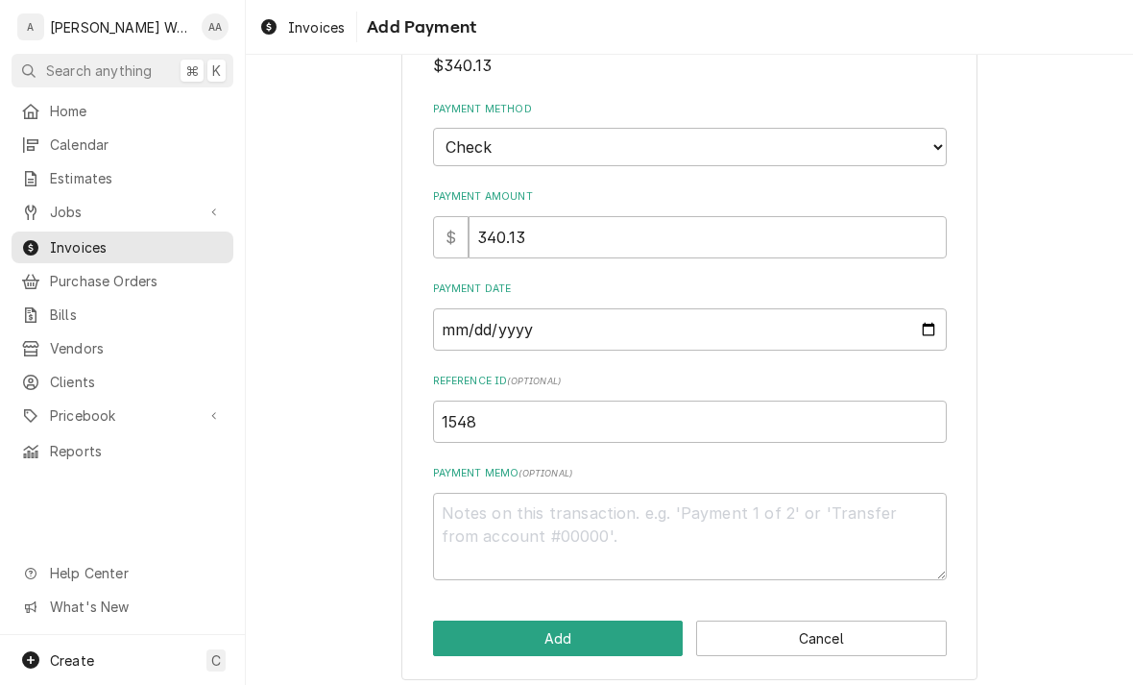
scroll to position [127, 0]
type input "1548"
click at [482, 626] on button "Add" at bounding box center [558, 638] width 251 height 36
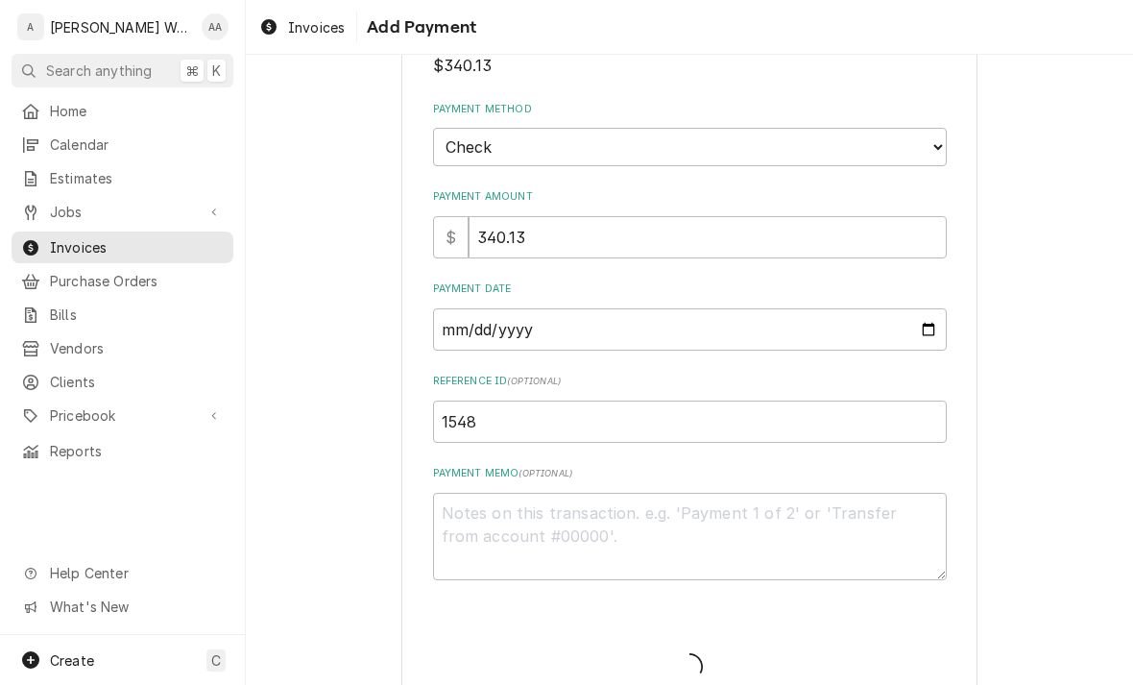
type textarea "x"
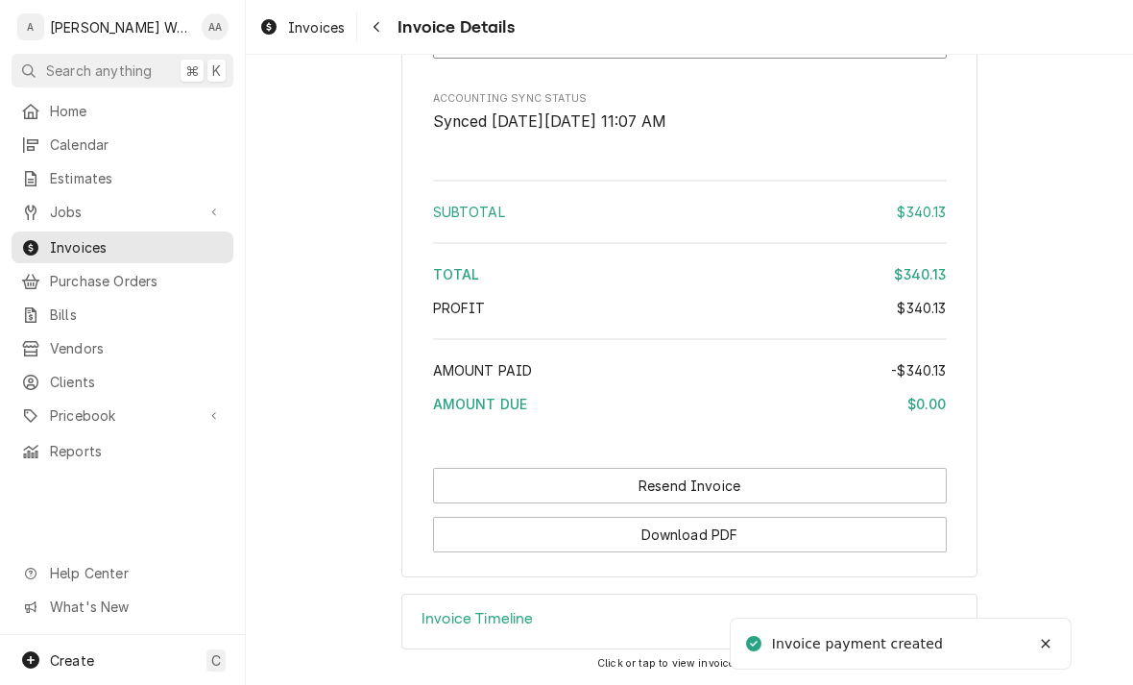
scroll to position [2081, 0]
click at [468, 487] on button "Resend Invoice" at bounding box center [690, 486] width 514 height 36
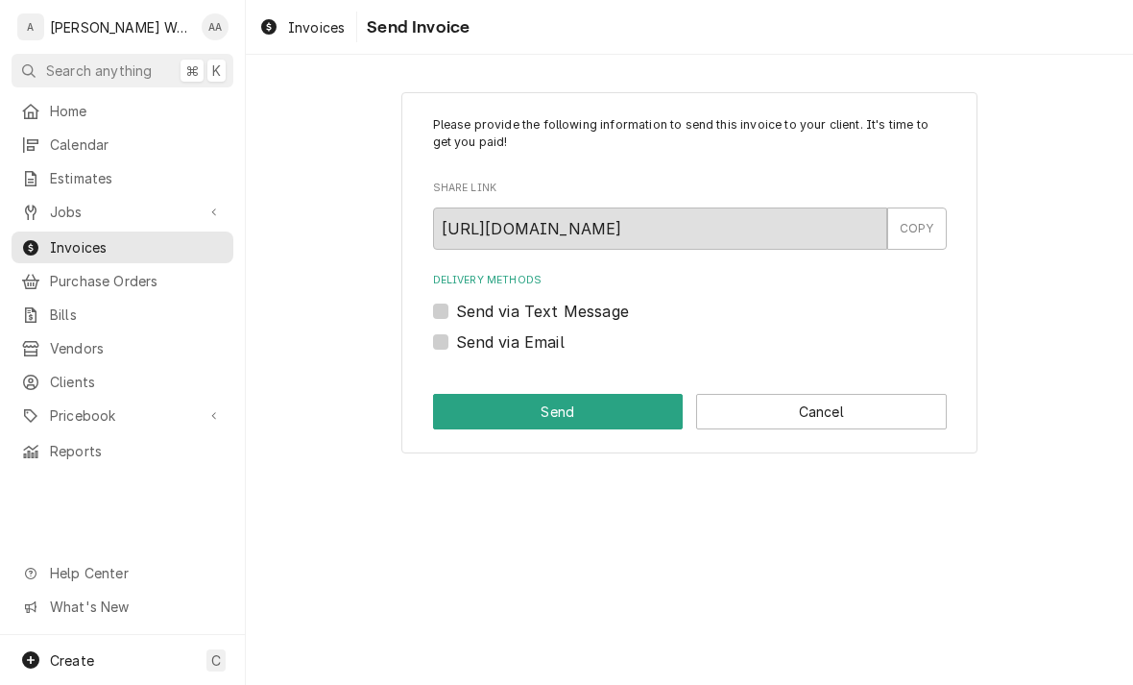
click at [456, 308] on label "Send via Text Message" at bounding box center [542, 311] width 173 height 23
click at [456, 308] on input "Send via Text Message" at bounding box center [713, 321] width 514 height 42
checkbox input "true"
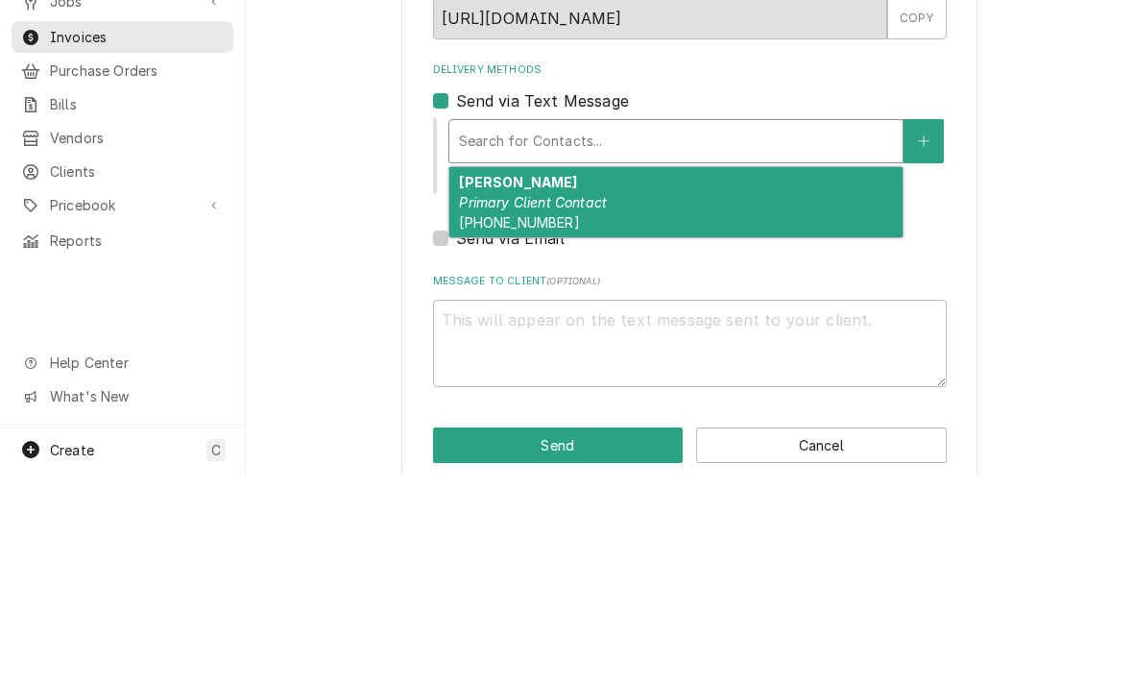
click at [476, 424] on span "(402) 580-6390" at bounding box center [519, 432] width 120 height 16
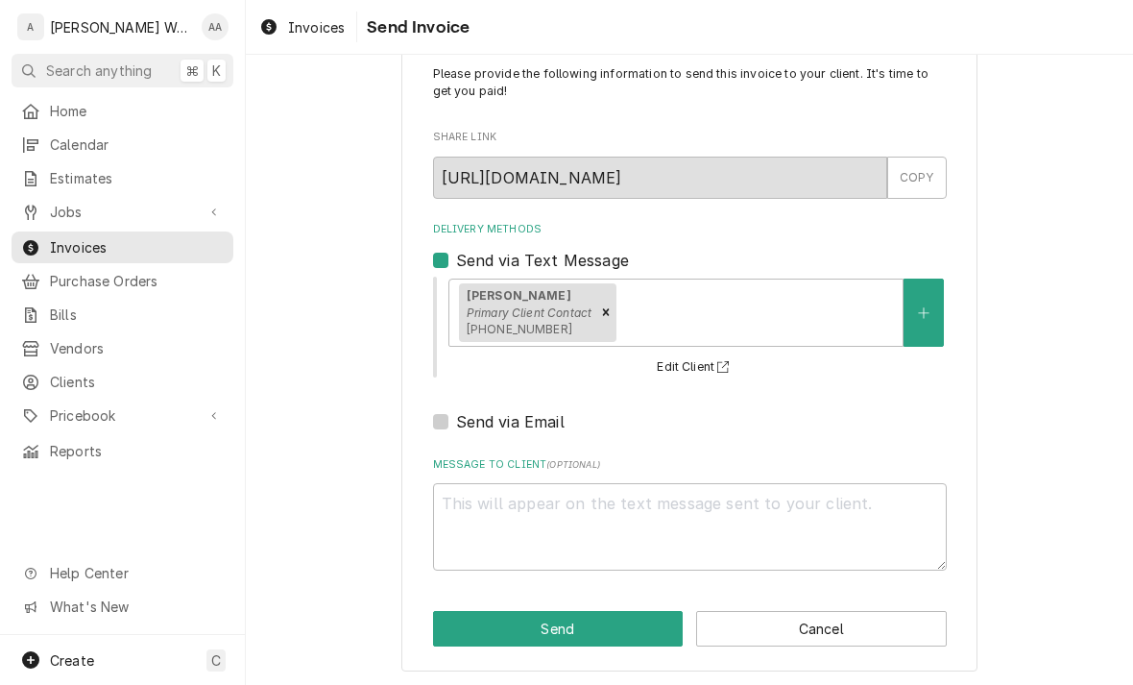
scroll to position [50, 0]
click at [464, 627] on button "Send" at bounding box center [558, 630] width 251 height 36
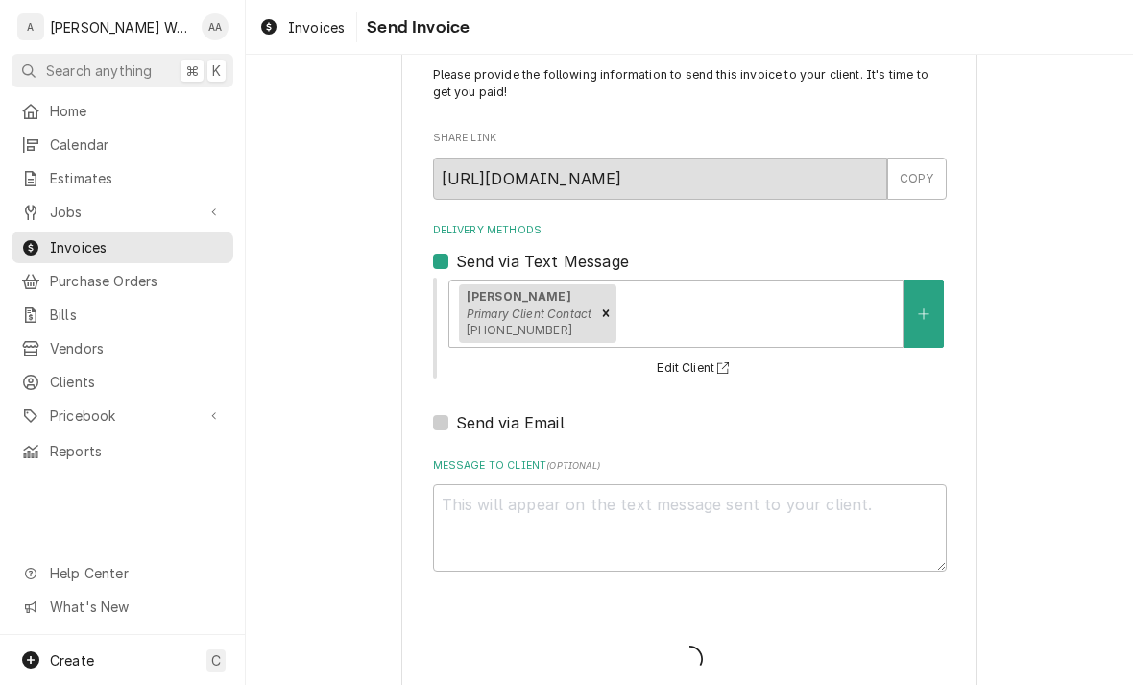
type textarea "x"
